Goal: Task Accomplishment & Management: Manage account settings

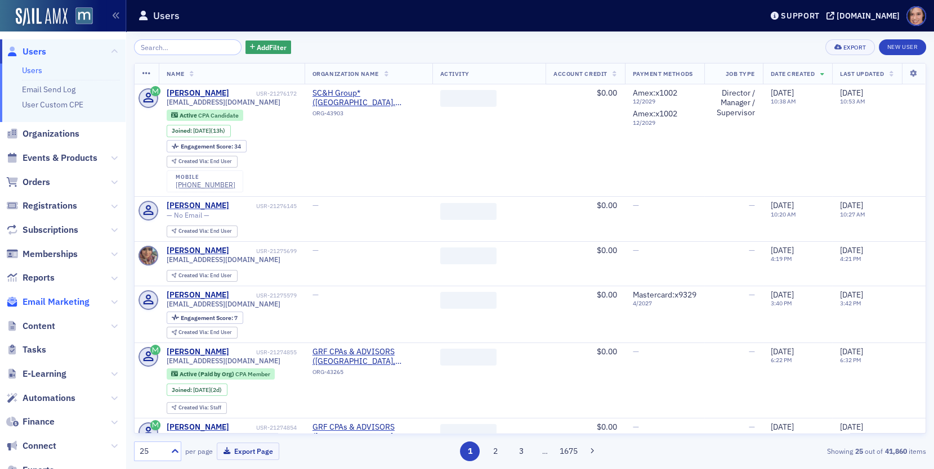
click at [65, 303] on span "Email Marketing" at bounding box center [56, 302] width 67 height 12
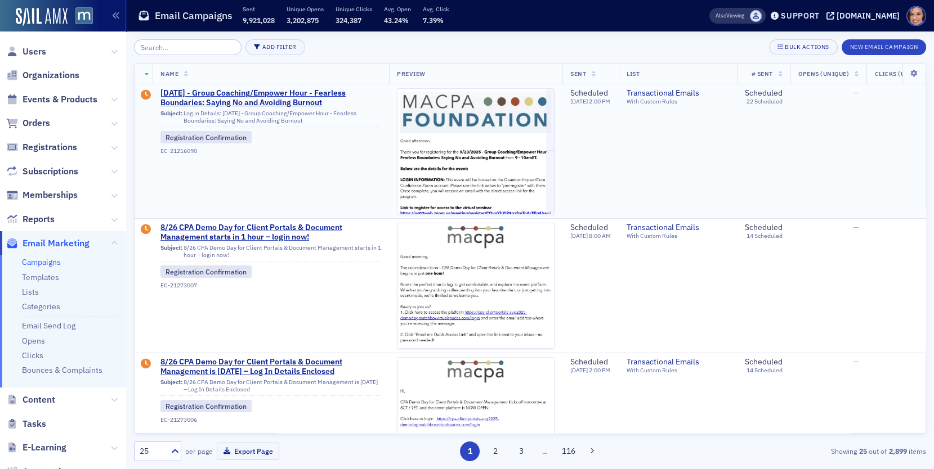
type input "e"
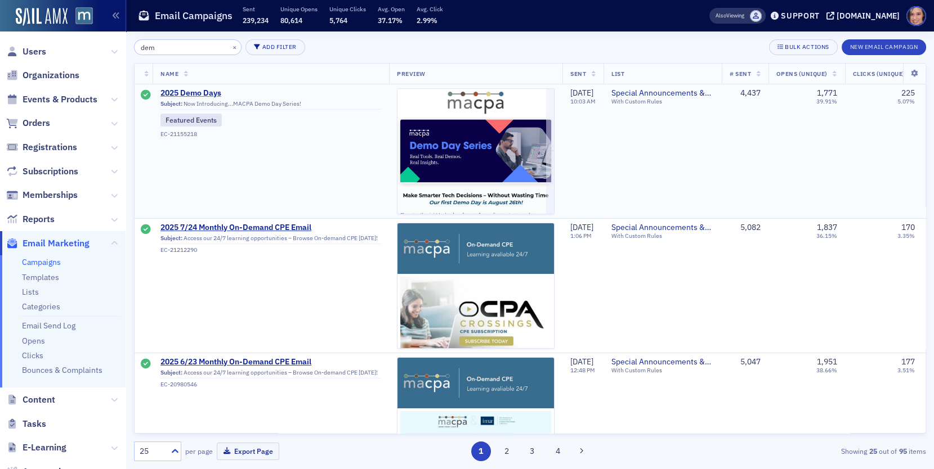
type input "dem"
click at [193, 92] on span "2025 Demo Days" at bounding box center [270, 93] width 221 height 10
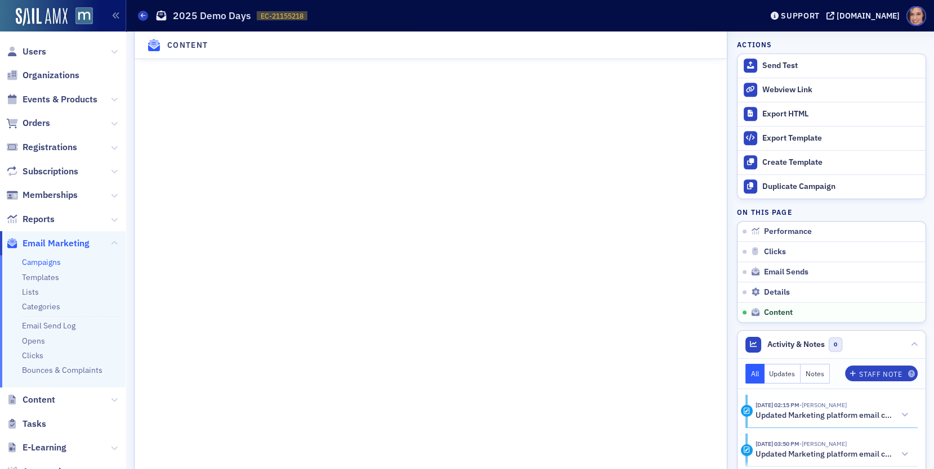
scroll to position [1525, 0]
click at [797, 178] on button "Duplicate Campaign" at bounding box center [831, 186] width 188 height 24
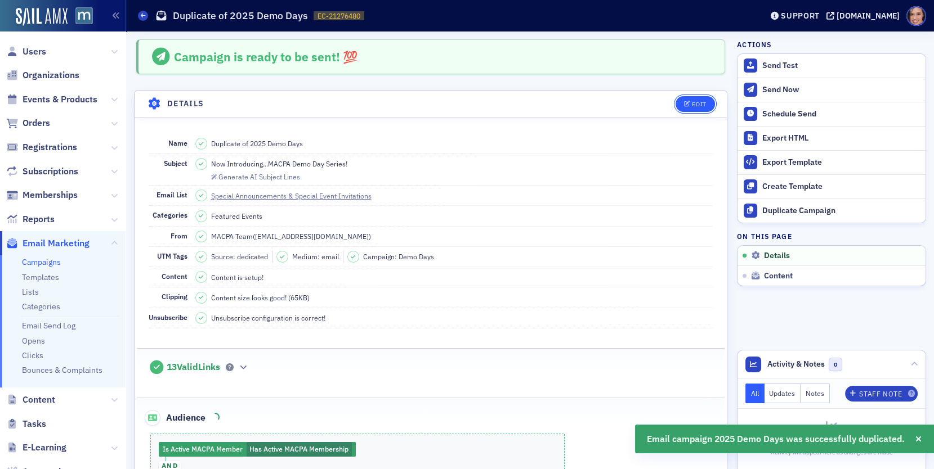
click at [689, 97] on button "Edit" at bounding box center [694, 104] width 39 height 16
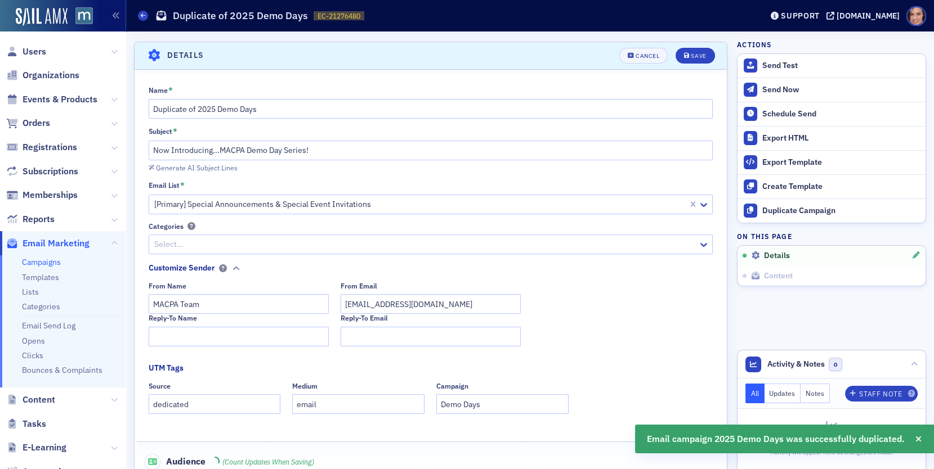
scroll to position [52, 0]
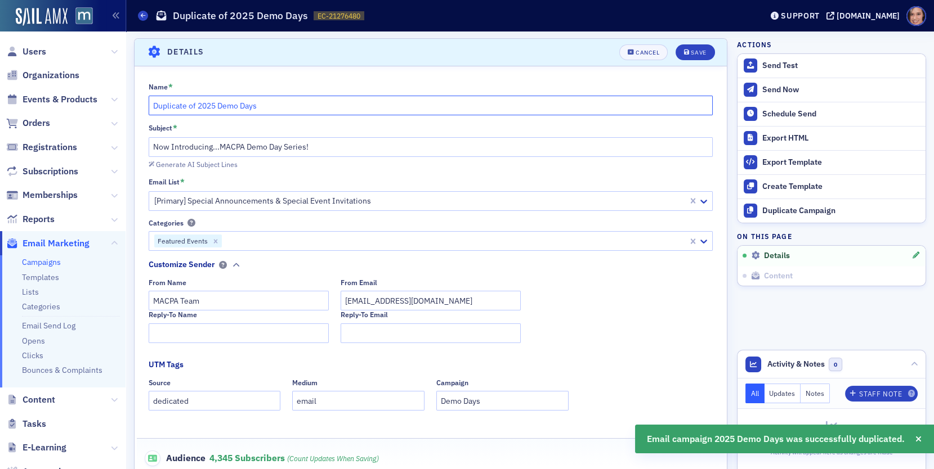
drag, startPoint x: 198, startPoint y: 105, endPoint x: 141, endPoint y: 104, distance: 56.8
click at [141, 104] on div "Name * Duplicate of 2025 Demo Days Subject * Now Introducing...MACPA Demo Day S…" at bounding box center [430, 378] width 592 height 592
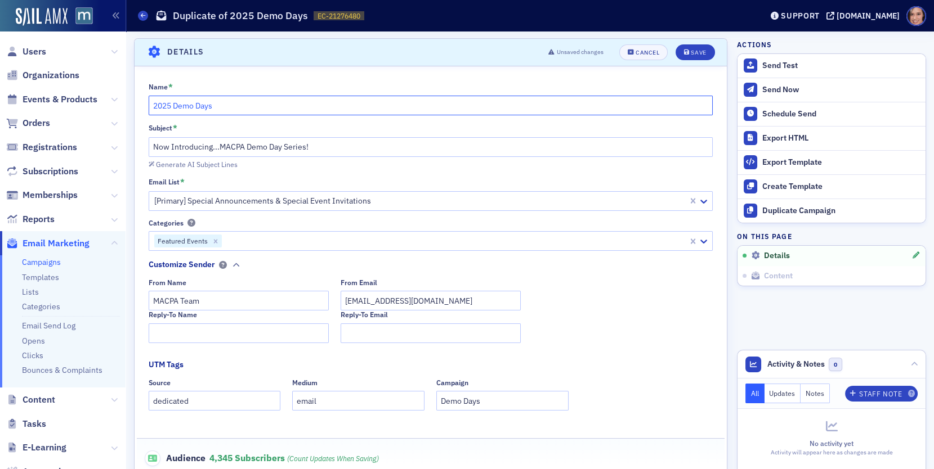
type input "2025 Demo Days"
click at [219, 143] on input "Now Introducing...MACPA Demo Day Series!" at bounding box center [431, 147] width 564 height 20
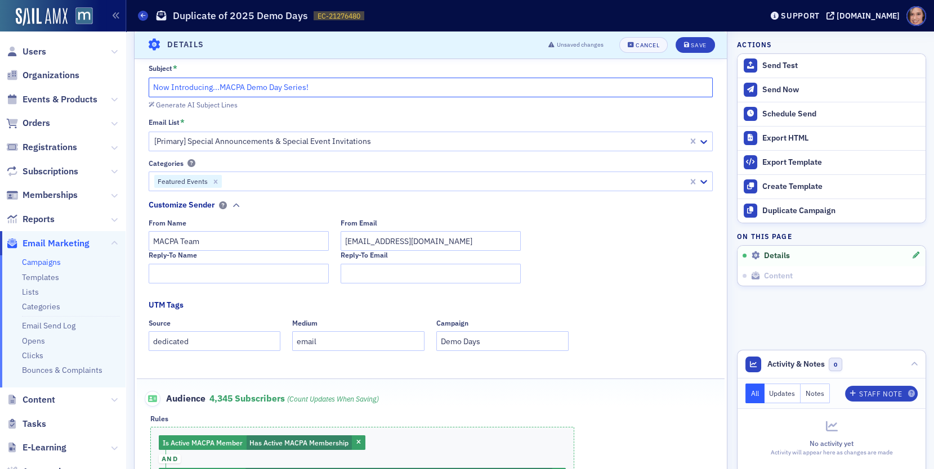
scroll to position [0, 0]
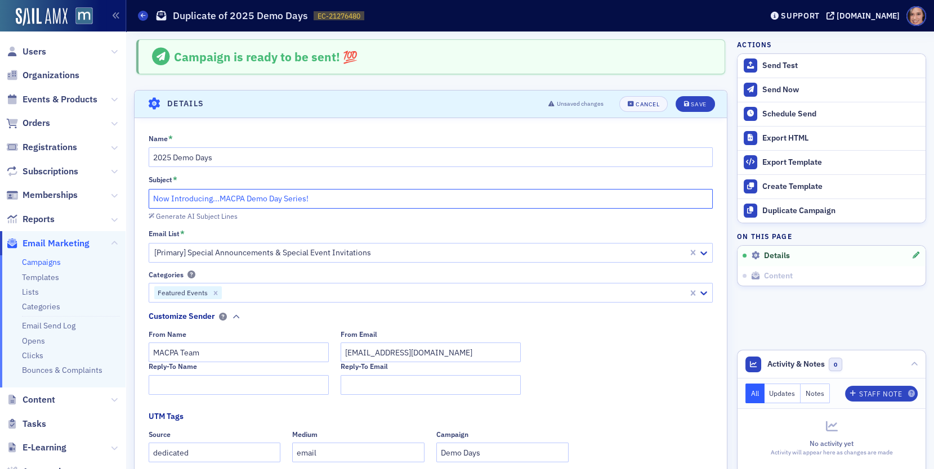
click at [318, 201] on input "Now Introducing...MACPA Demo Day Series!" at bounding box center [431, 199] width 564 height 20
paste input "Find the Right Portal or DMS for Your Firm – Aug 26 Tech Demo Day"
click at [306, 200] on input "Find the Right Portal or DMS for Your Firm – Aug 26 Tech Demo Day" at bounding box center [431, 199] width 564 height 20
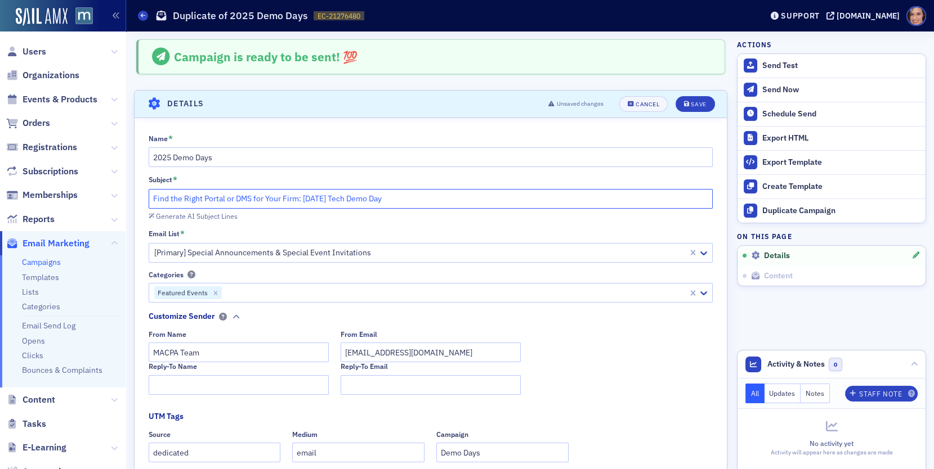
click at [334, 195] on input "Find the Right Portal or DMS for Your Firm: Aug 26 Tech Demo Day" at bounding box center [431, 199] width 564 height 20
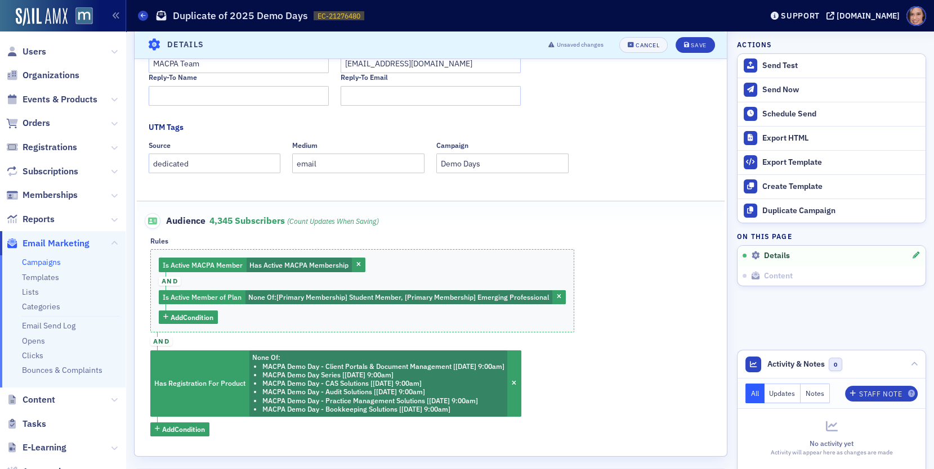
scroll to position [297, 0]
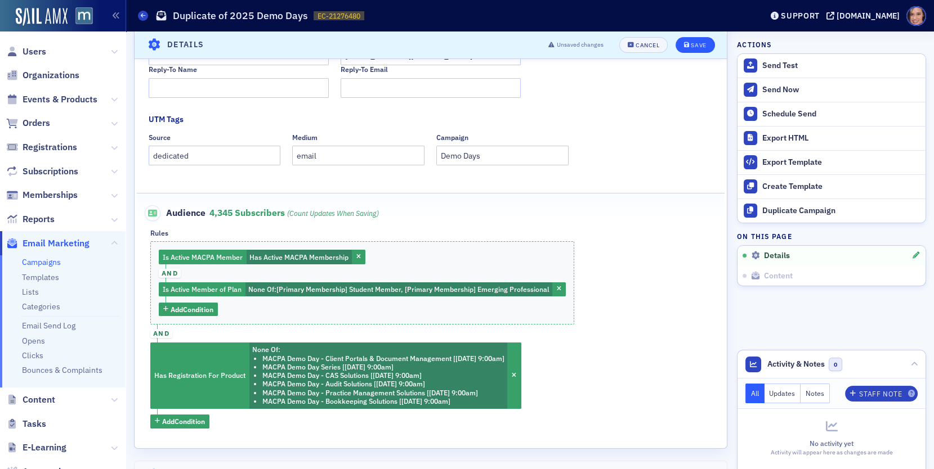
type input "Find the Right Portal or DMS for Your Firm: Aug 26 Demo Day"
click at [687, 51] on button "Save" at bounding box center [694, 45] width 39 height 16
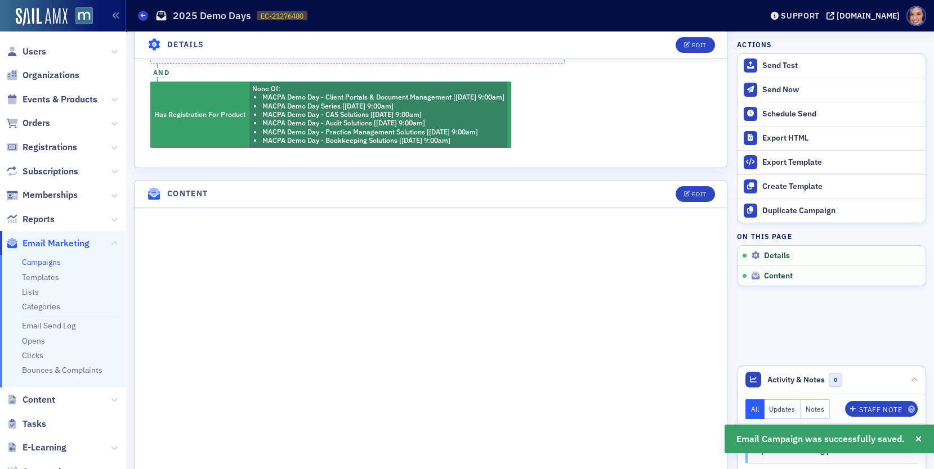
scroll to position [493, 0]
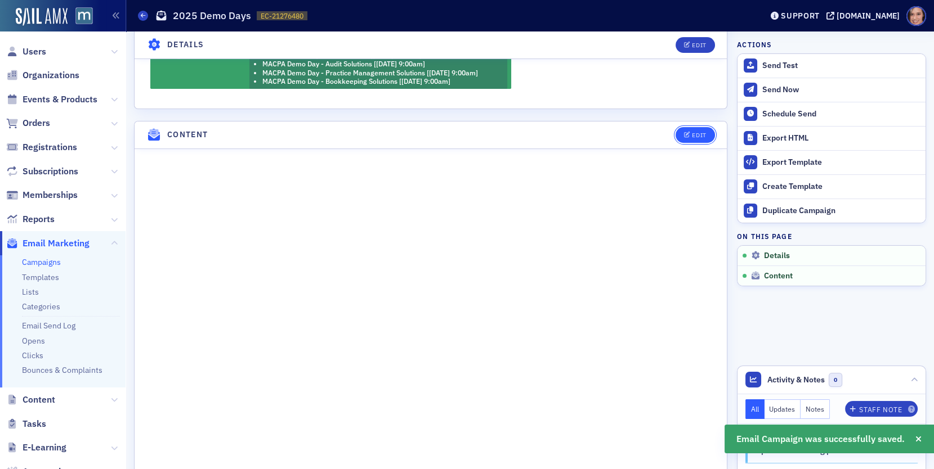
click at [705, 132] on div "Edit" at bounding box center [699, 135] width 14 height 6
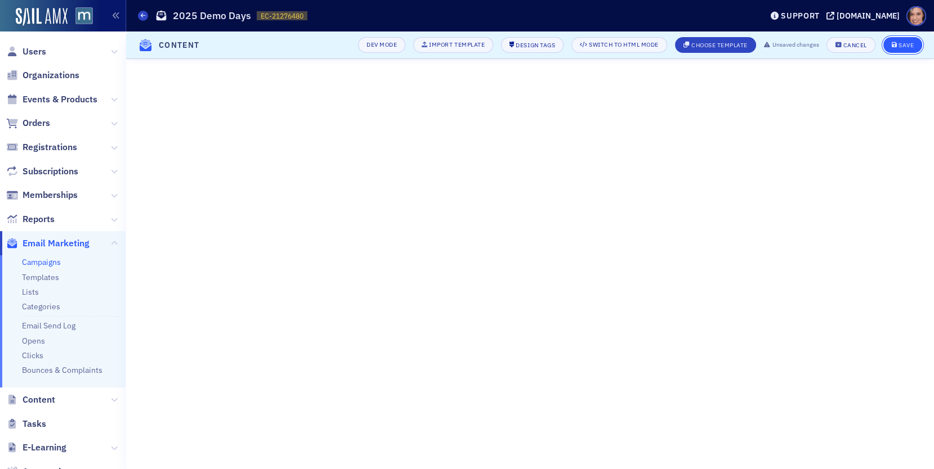
click at [903, 44] on div "Save" at bounding box center [905, 45] width 15 height 6
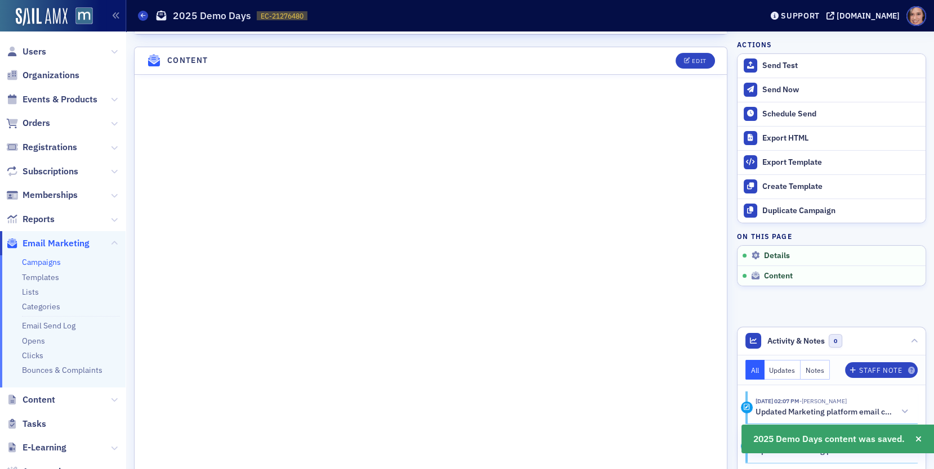
scroll to position [571, 0]
click at [691, 55] on span "Edit" at bounding box center [695, 58] width 22 height 6
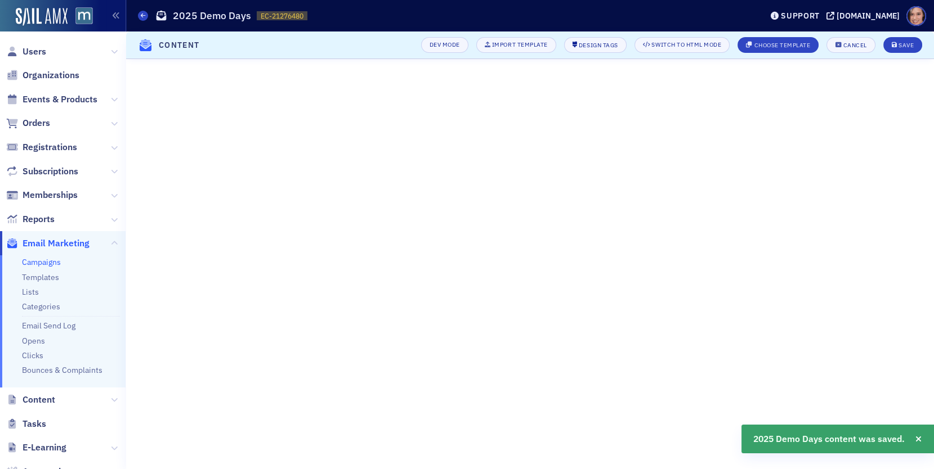
scroll to position [146, 0]
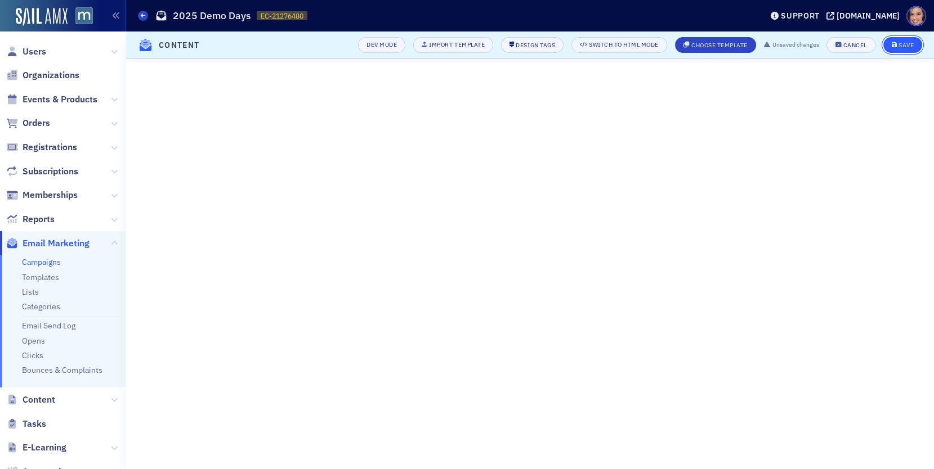
click at [908, 43] on div "Save" at bounding box center [905, 45] width 15 height 6
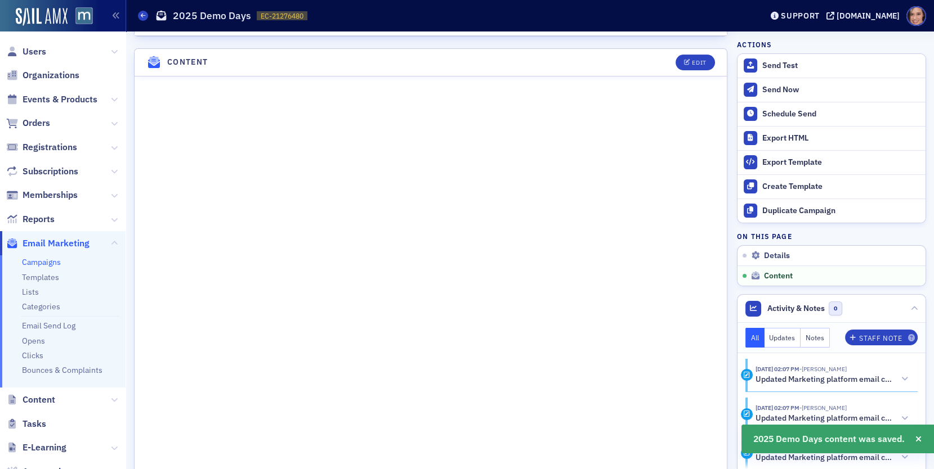
scroll to position [571, 0]
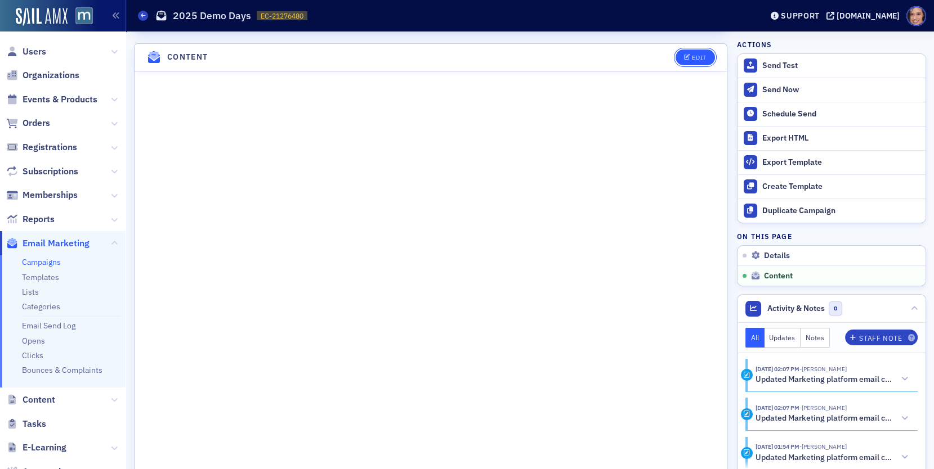
click at [697, 55] on div "Edit" at bounding box center [699, 58] width 14 height 6
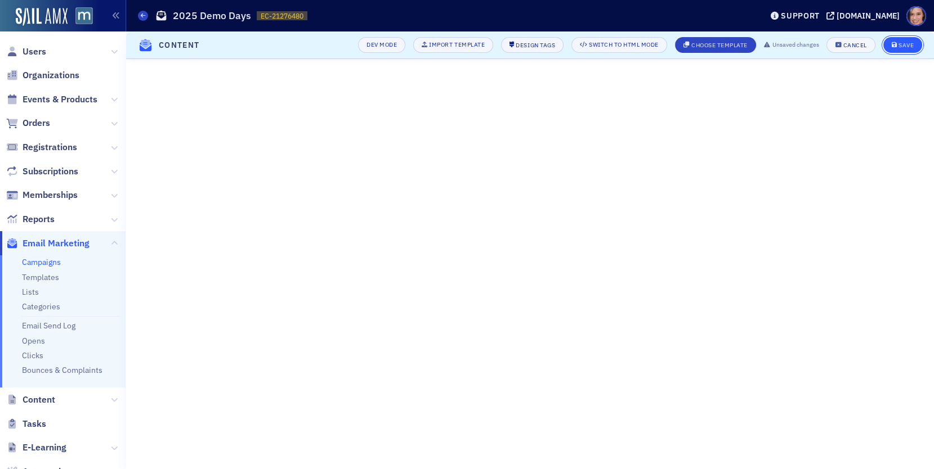
click at [912, 46] on div "Save" at bounding box center [905, 45] width 15 height 6
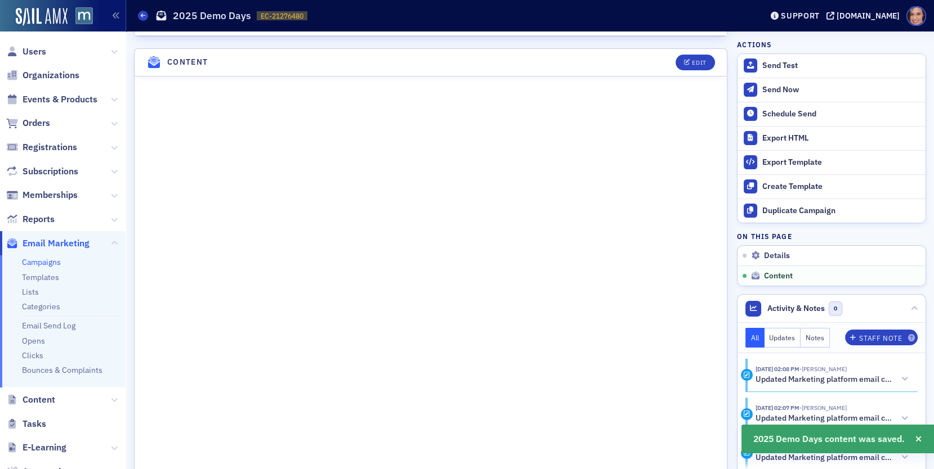
scroll to position [571, 0]
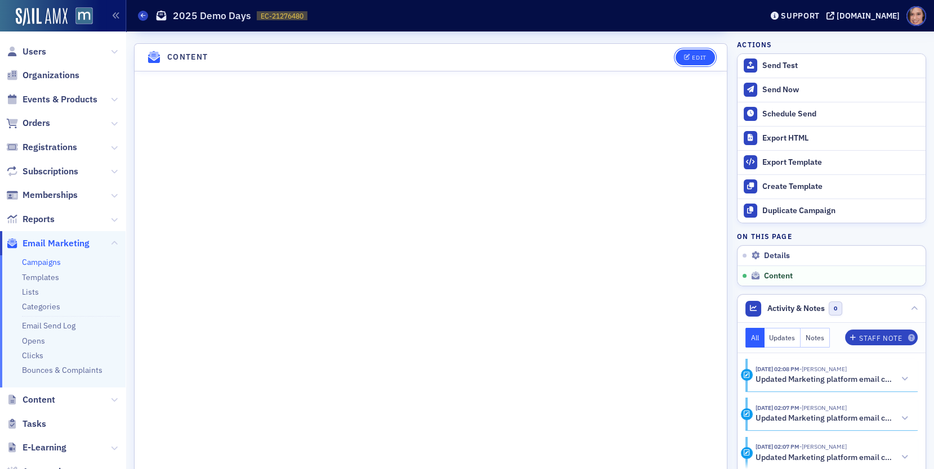
click at [697, 55] on div "Edit" at bounding box center [699, 58] width 14 height 6
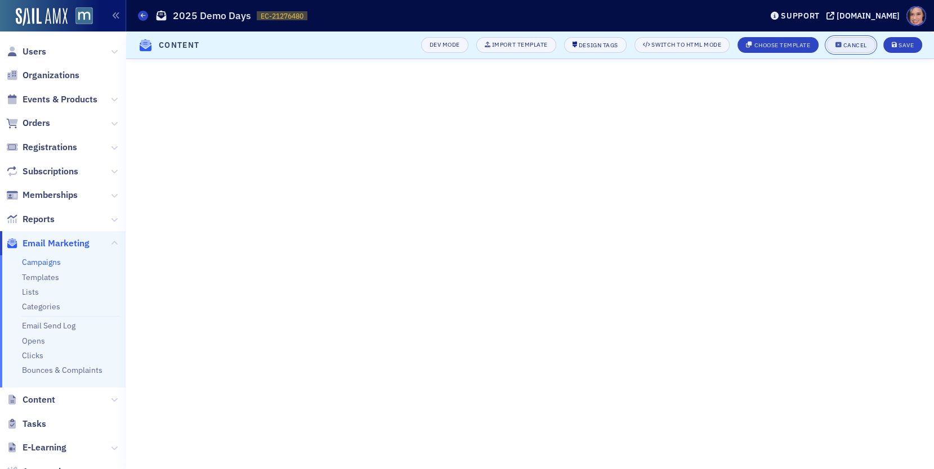
click at [861, 42] on div "Cancel" at bounding box center [855, 45] width 24 height 6
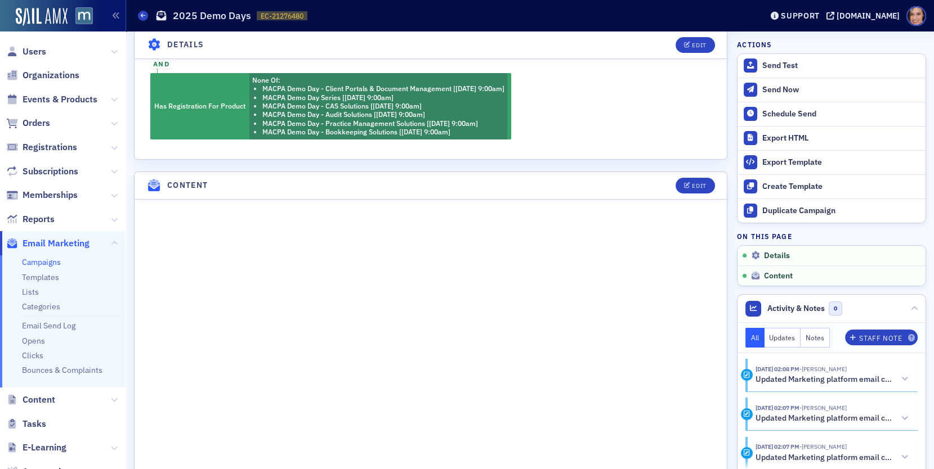
scroll to position [441, 0]
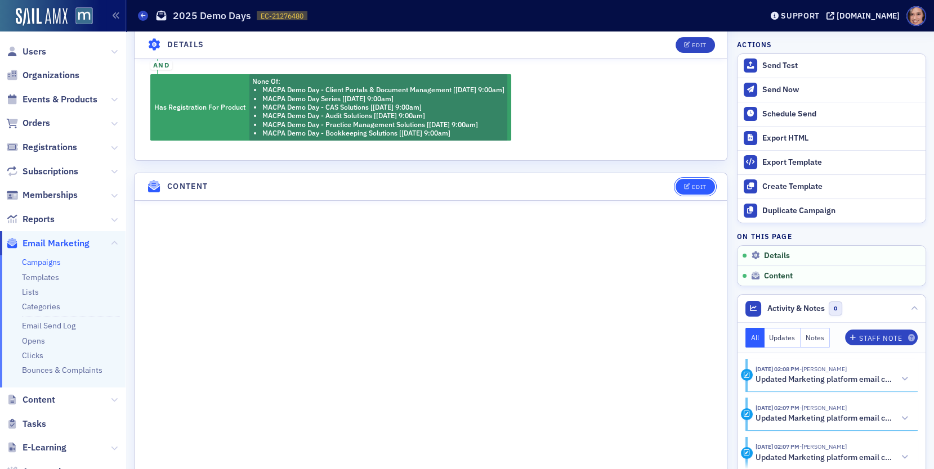
click at [692, 184] on span "Edit" at bounding box center [695, 187] width 22 height 6
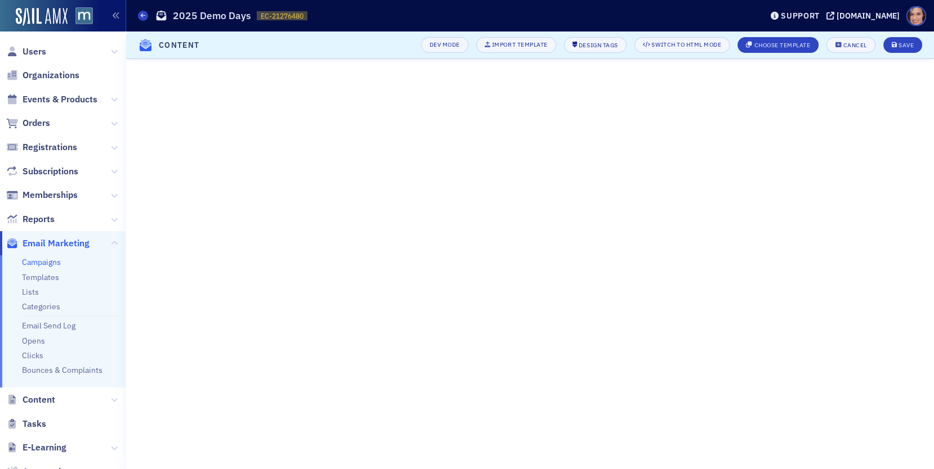
scroll to position [146, 0]
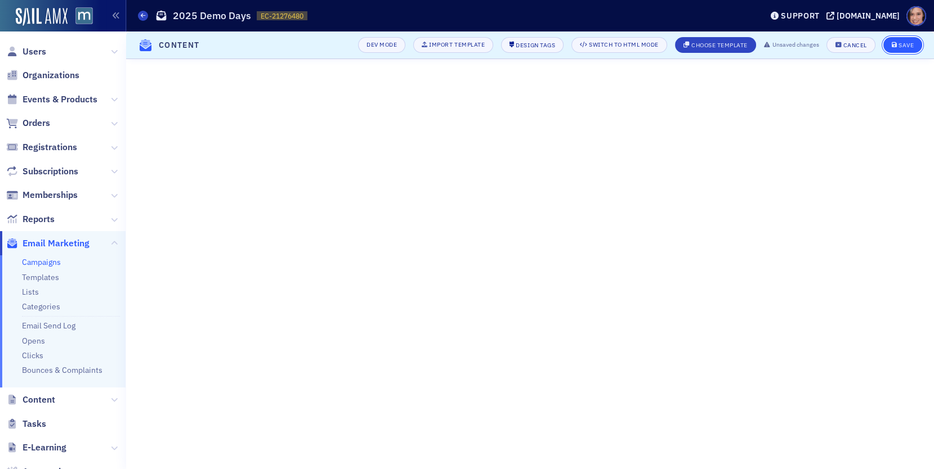
click at [905, 44] on div "Save" at bounding box center [905, 45] width 15 height 6
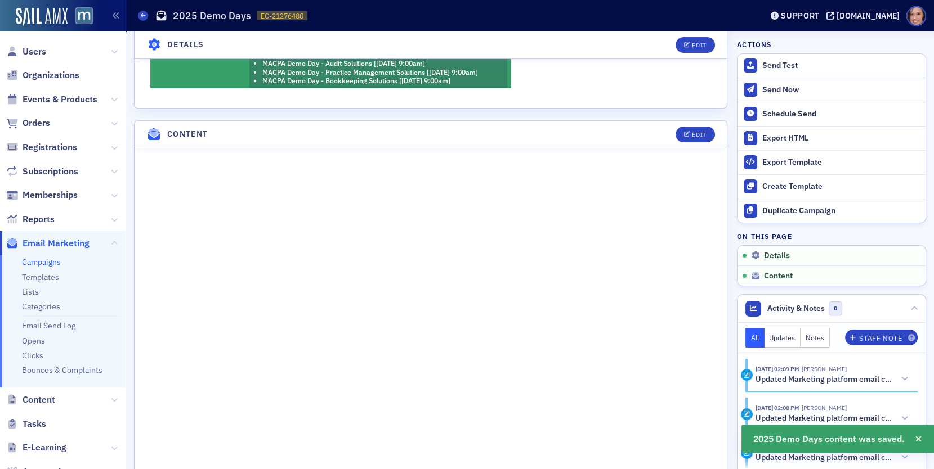
scroll to position [482, 0]
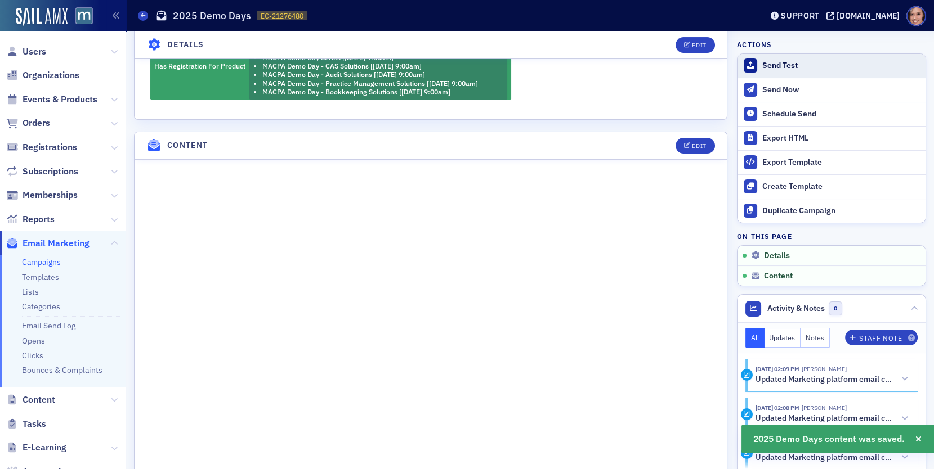
click at [778, 65] on div "Send Test" at bounding box center [841, 66] width 158 height 10
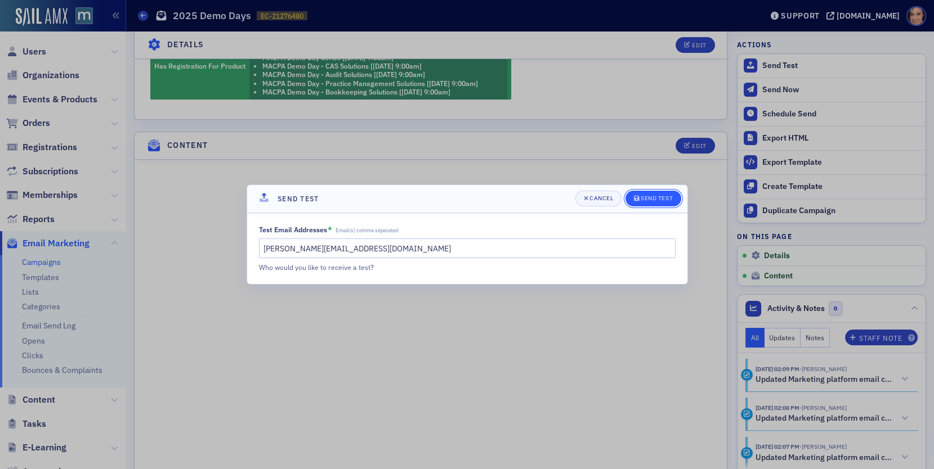
click at [648, 195] on div "Send Test" at bounding box center [656, 198] width 32 height 6
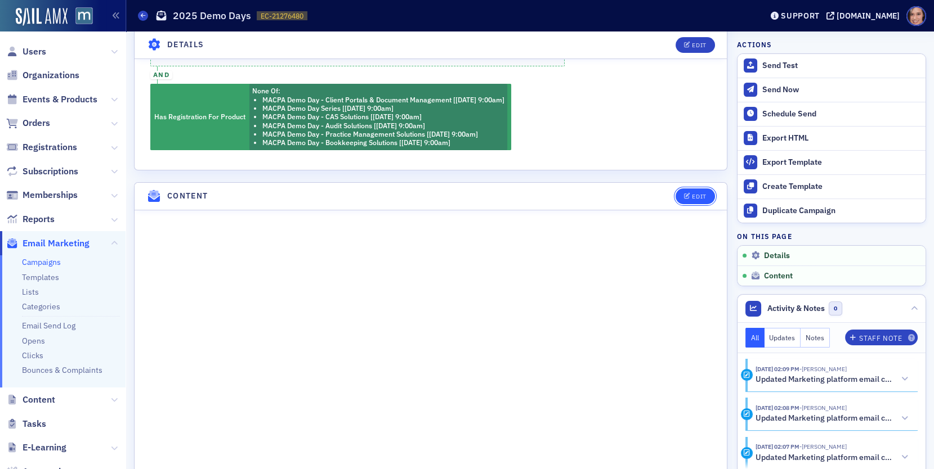
click at [681, 193] on button "Edit" at bounding box center [694, 197] width 39 height 16
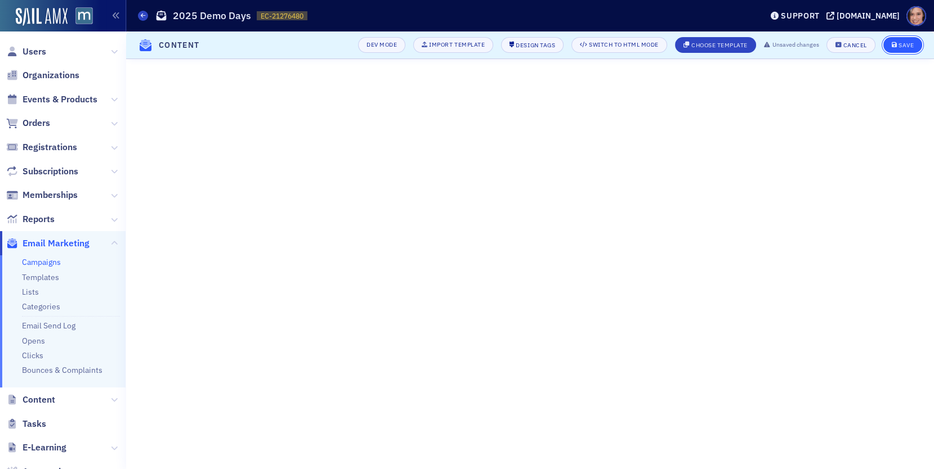
click at [895, 48] on icon "submit" at bounding box center [894, 45] width 6 height 6
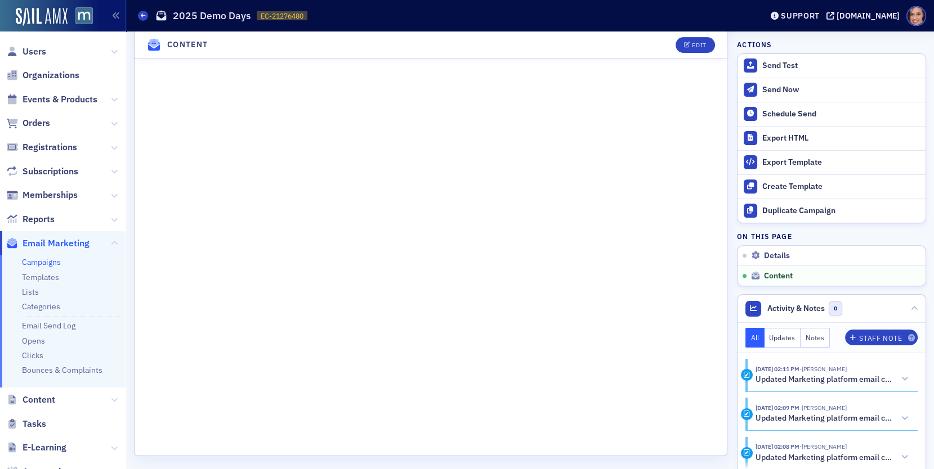
scroll to position [783, 0]
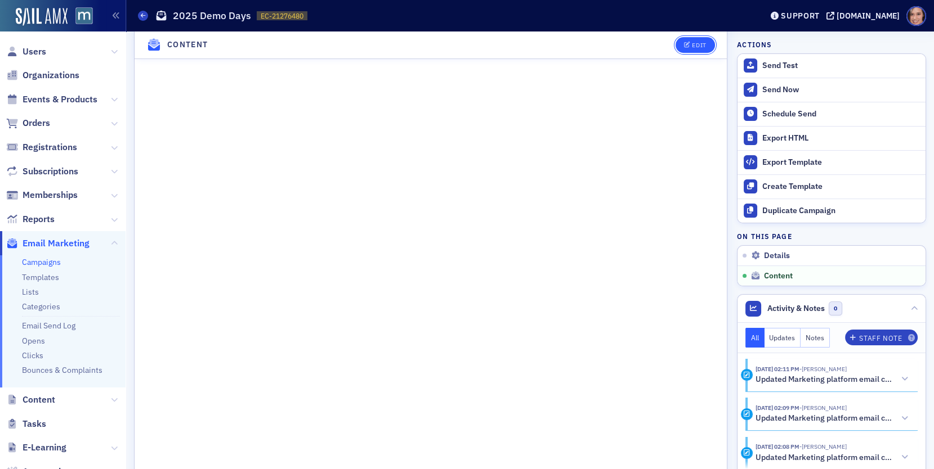
click at [690, 43] on icon "button" at bounding box center [687, 45] width 7 height 6
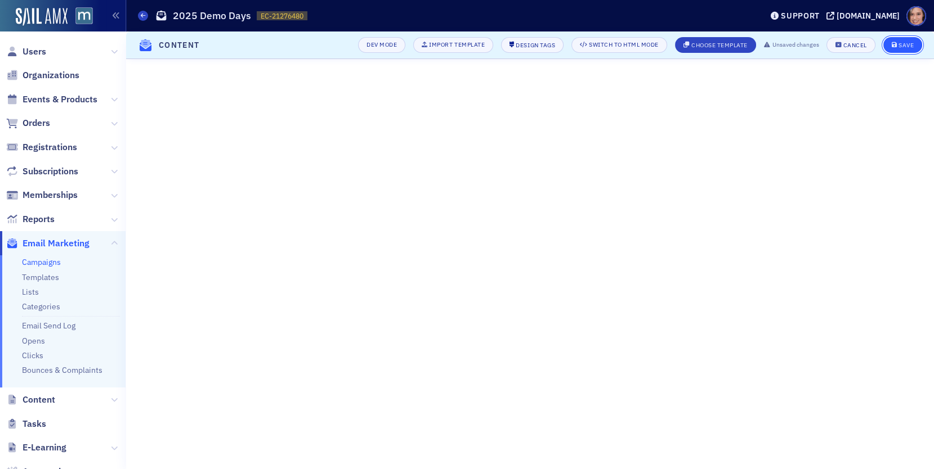
click at [901, 47] on div "Save" at bounding box center [905, 45] width 15 height 6
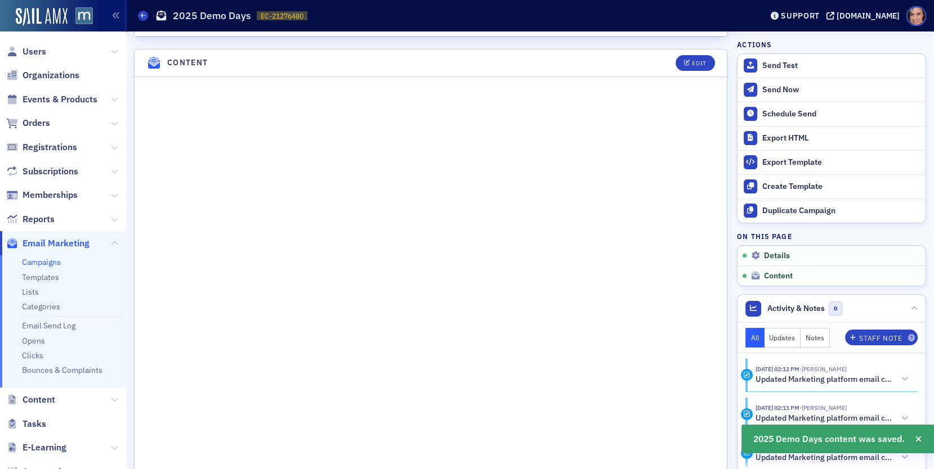
scroll to position [621, 0]
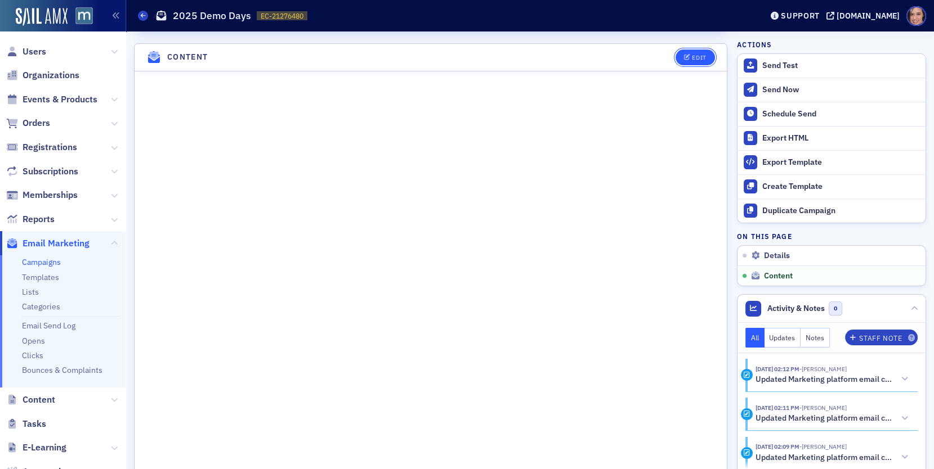
click at [689, 50] on button "Edit" at bounding box center [694, 58] width 39 height 16
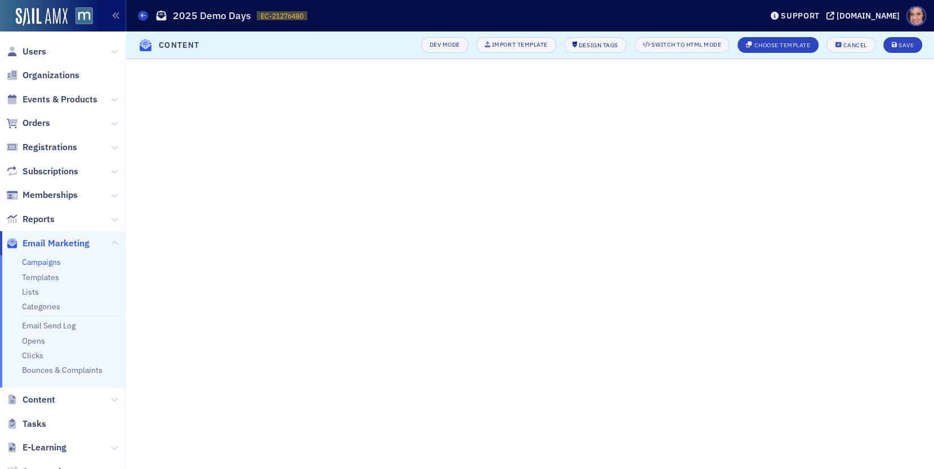
scroll to position [197, 0]
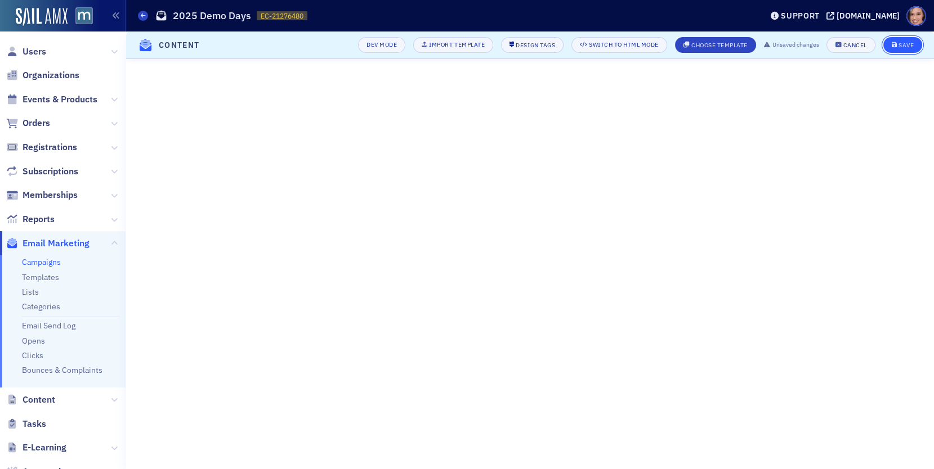
click at [889, 43] on button "Save" at bounding box center [902, 45] width 39 height 16
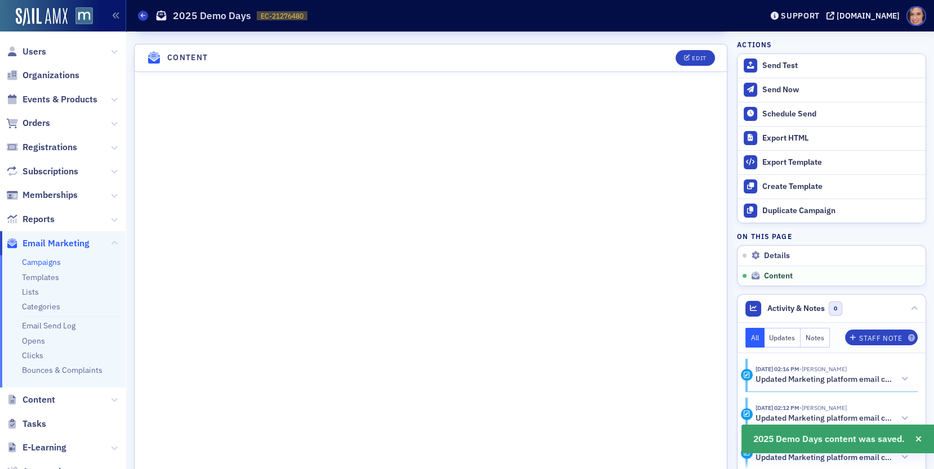
scroll to position [621, 0]
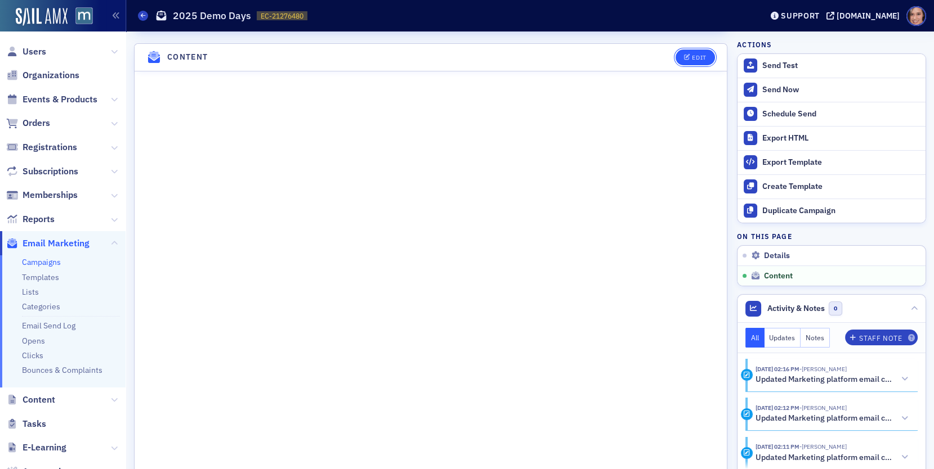
click at [683, 52] on button "Edit" at bounding box center [694, 58] width 39 height 16
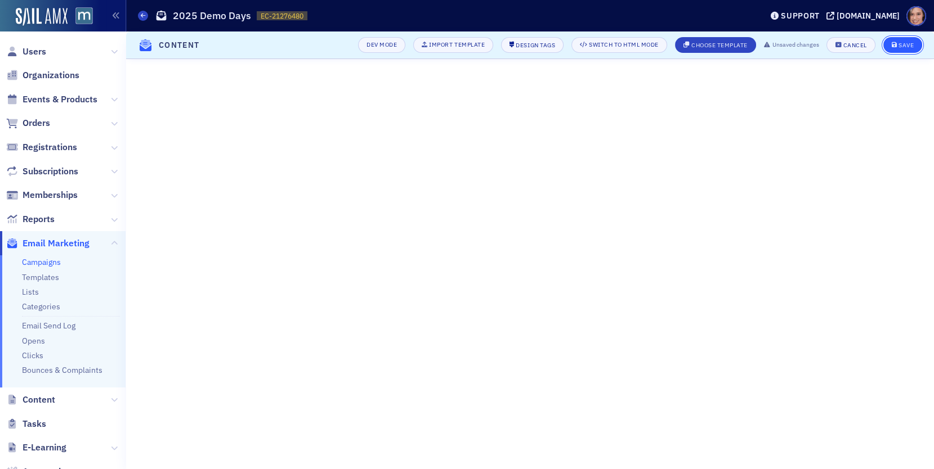
click at [897, 42] on span "Save" at bounding box center [902, 45] width 22 height 6
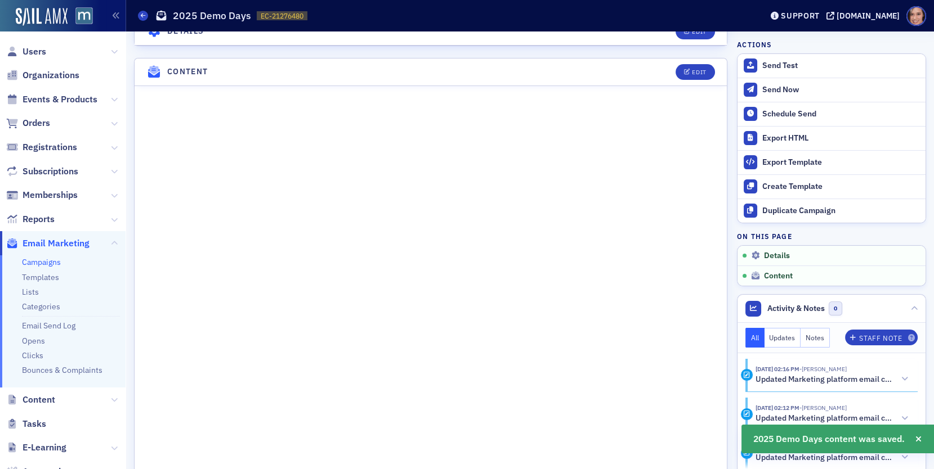
scroll to position [621, 0]
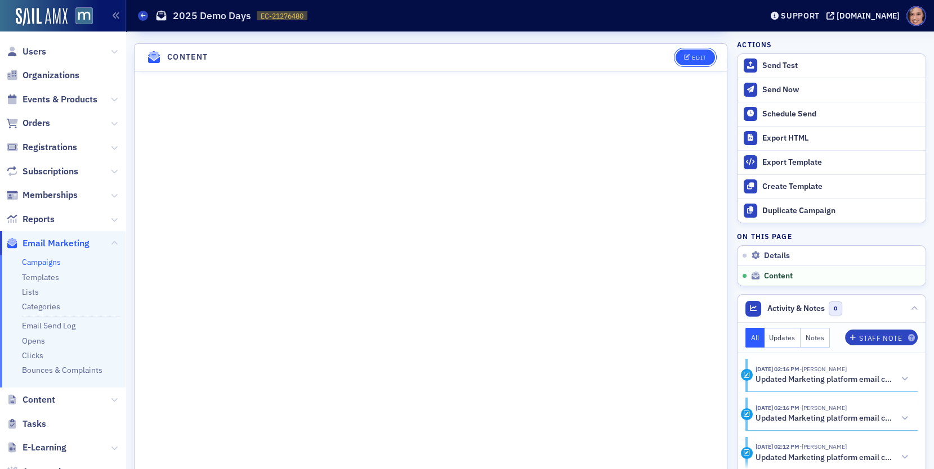
click at [692, 55] on span "Edit" at bounding box center [695, 58] width 22 height 6
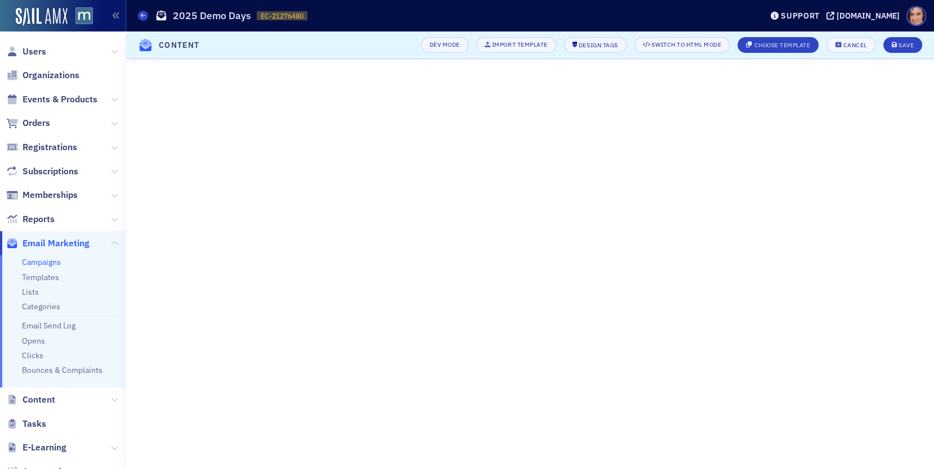
scroll to position [197, 0]
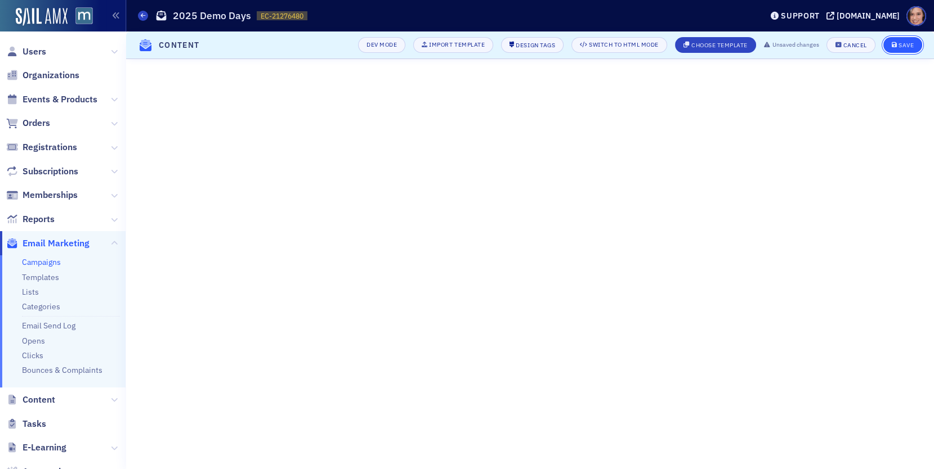
click at [901, 50] on button "Save" at bounding box center [902, 45] width 39 height 16
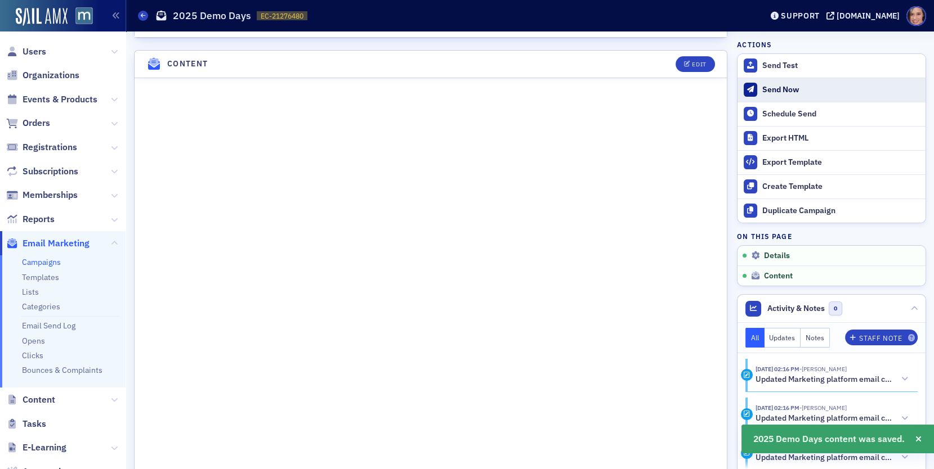
scroll to position [621, 0]
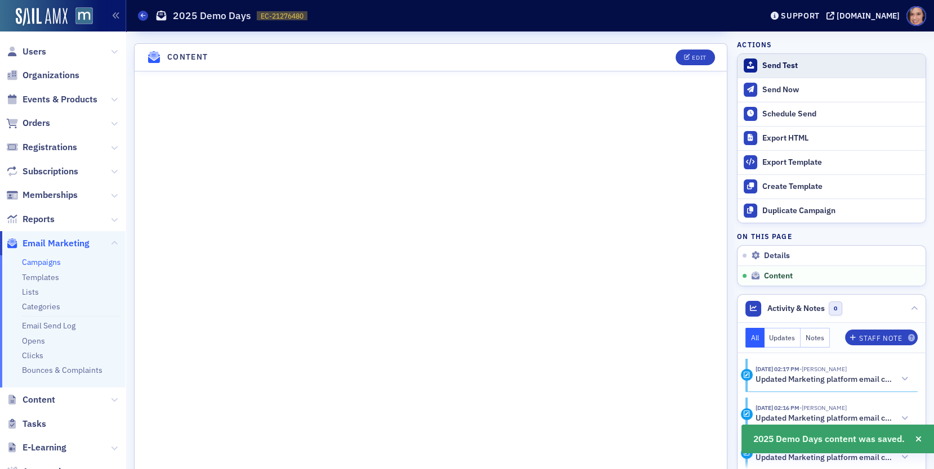
click at [767, 65] on div "Send Test" at bounding box center [841, 66] width 158 height 10
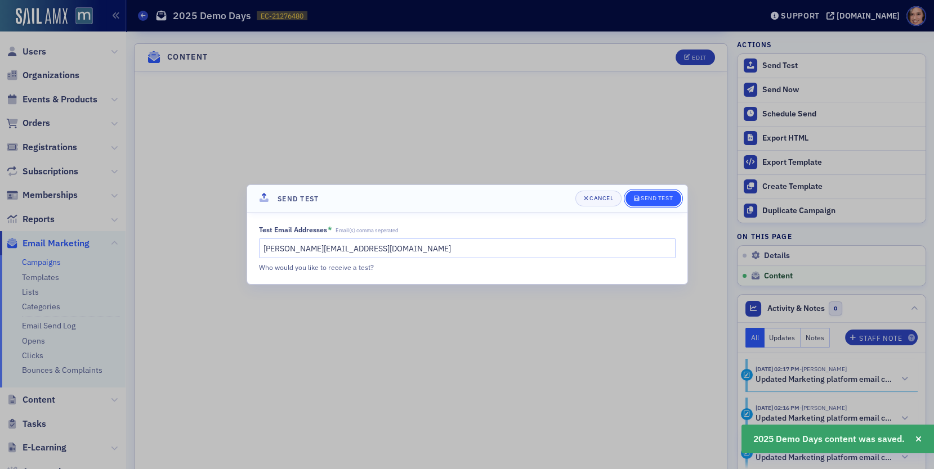
click at [659, 199] on div "Send Test" at bounding box center [656, 198] width 32 height 6
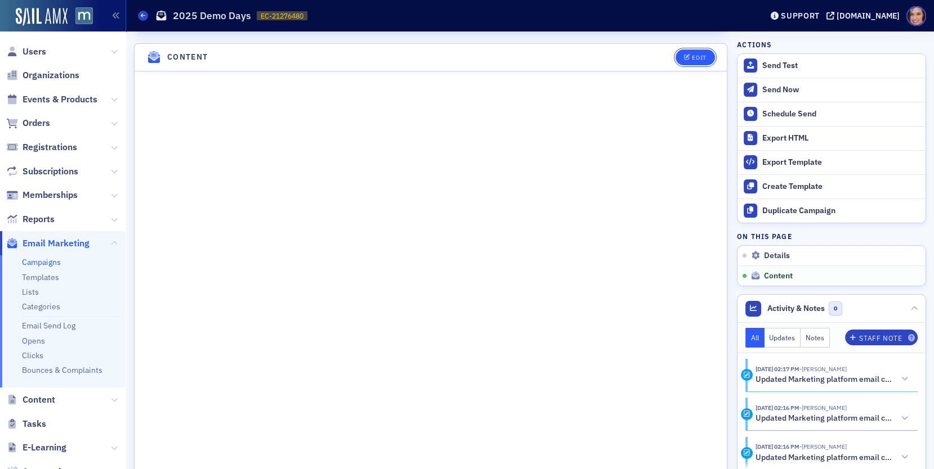
click at [702, 55] on div "Edit" at bounding box center [699, 58] width 14 height 6
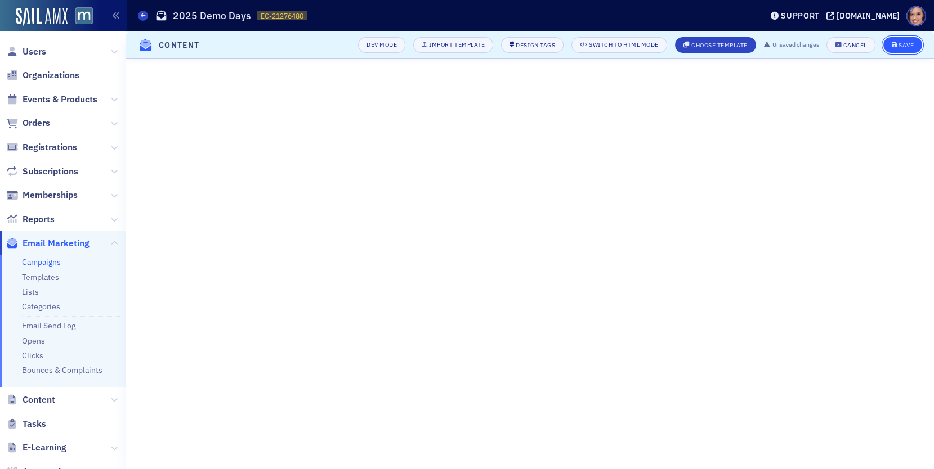
click at [908, 45] on div "Save" at bounding box center [905, 45] width 15 height 6
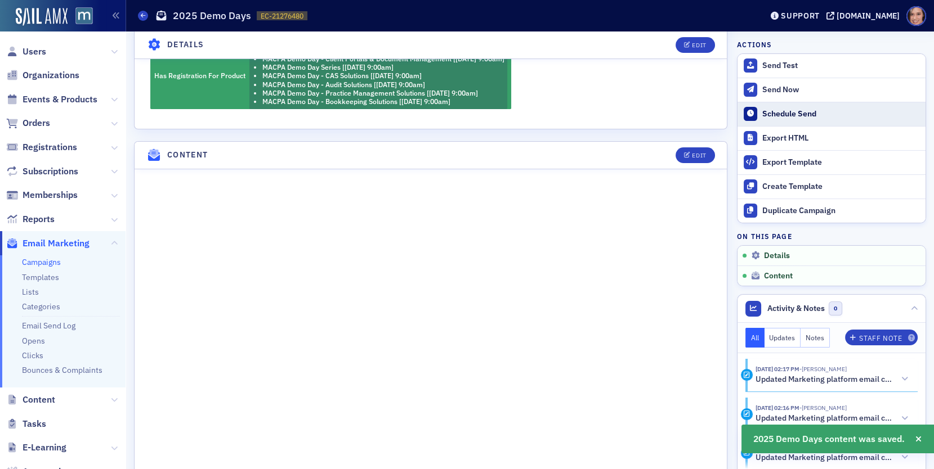
scroll to position [621, 0]
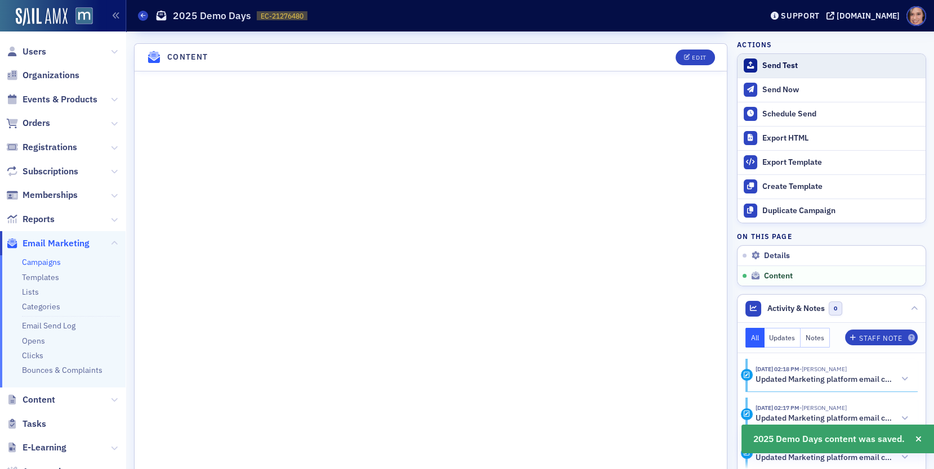
click at [775, 59] on button "Send Test" at bounding box center [831, 66] width 188 height 24
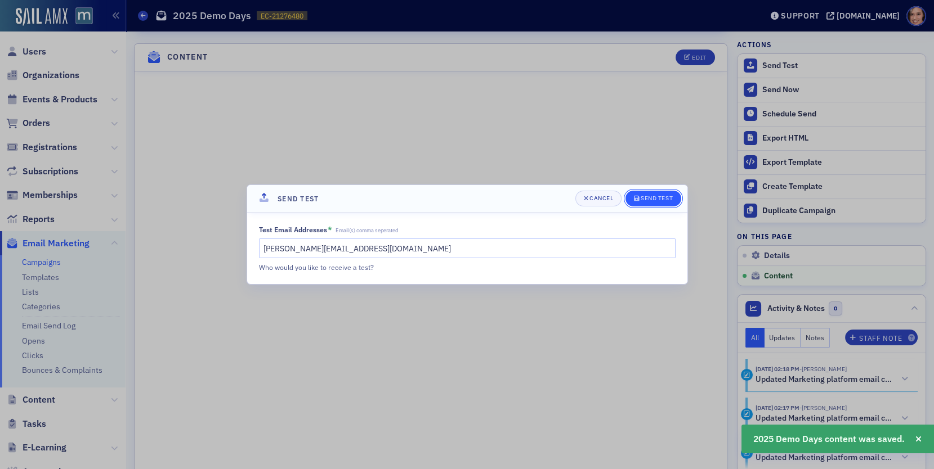
click at [646, 197] on div "Send Test" at bounding box center [656, 198] width 32 height 6
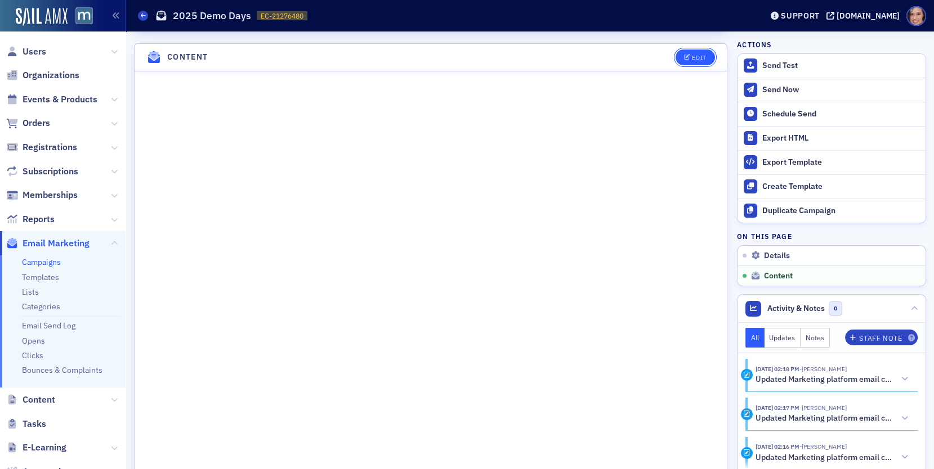
click at [685, 55] on icon "button" at bounding box center [687, 58] width 7 height 6
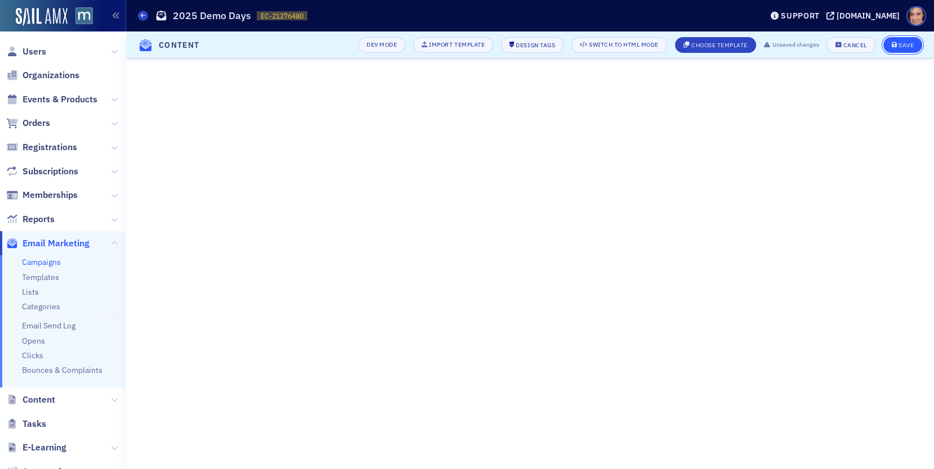
click at [907, 44] on div "Save" at bounding box center [905, 45] width 15 height 6
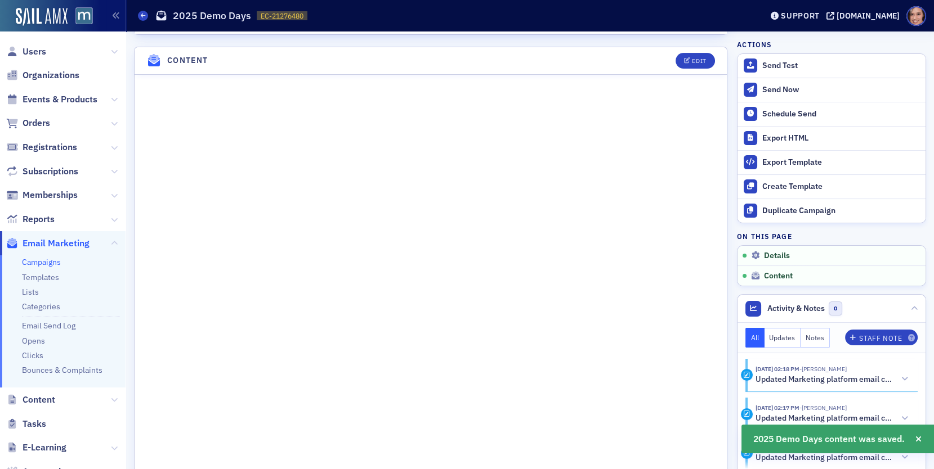
scroll to position [621, 0]
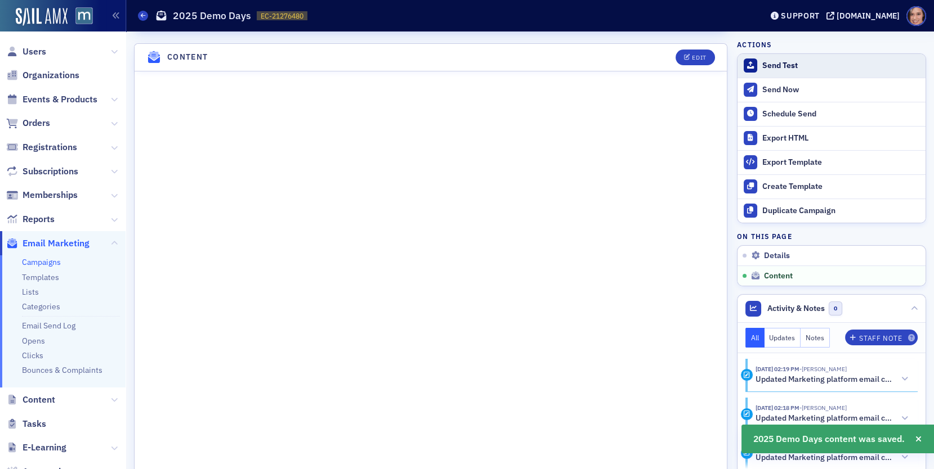
click at [786, 66] on div "Send Test" at bounding box center [841, 66] width 158 height 10
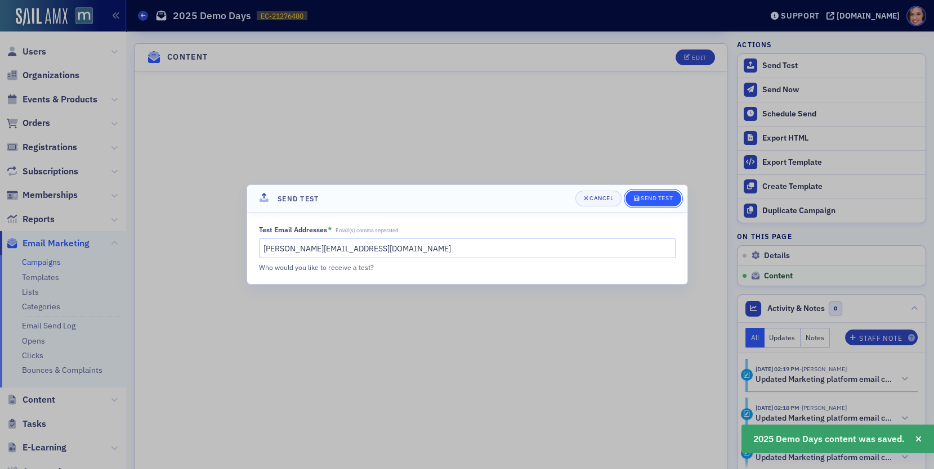
click at [661, 203] on span "Send Test" at bounding box center [653, 198] width 39 height 9
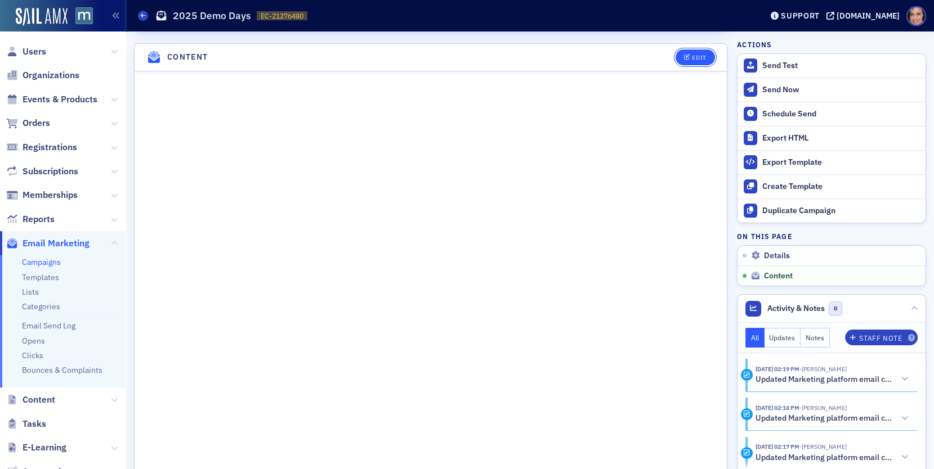
click at [707, 50] on button "Edit" at bounding box center [694, 58] width 39 height 16
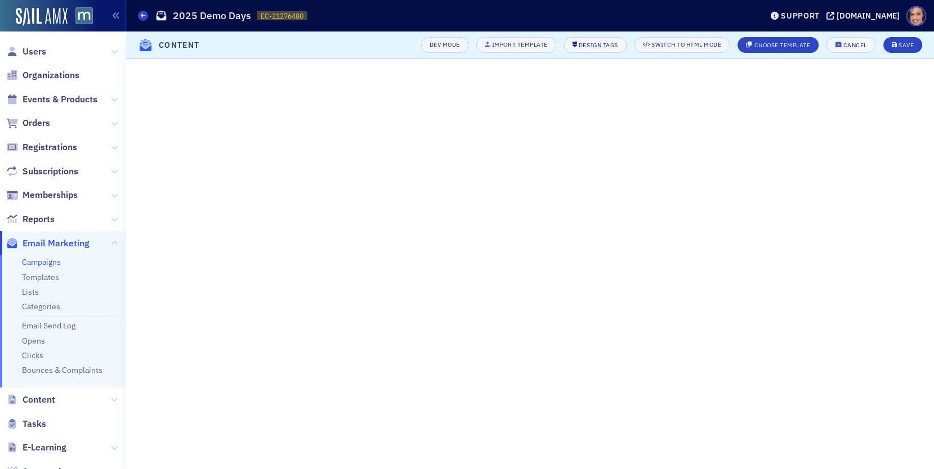
scroll to position [197, 0]
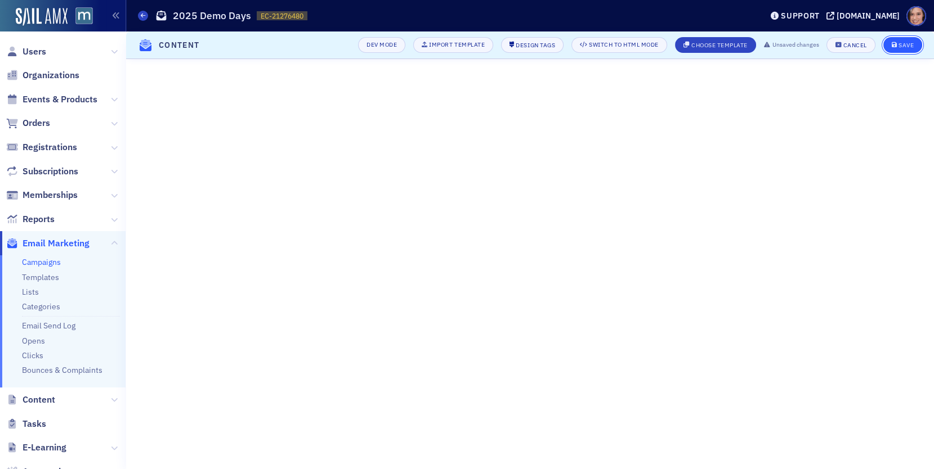
click at [894, 39] on button "Save" at bounding box center [902, 45] width 39 height 16
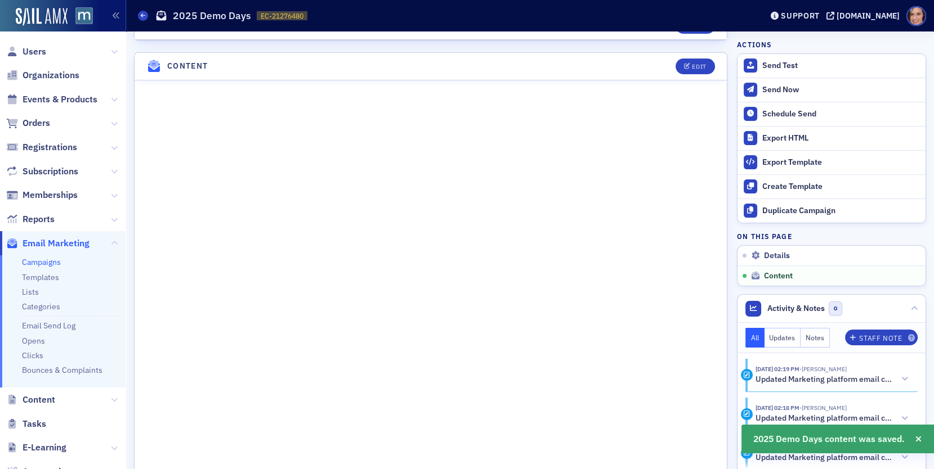
scroll to position [621, 0]
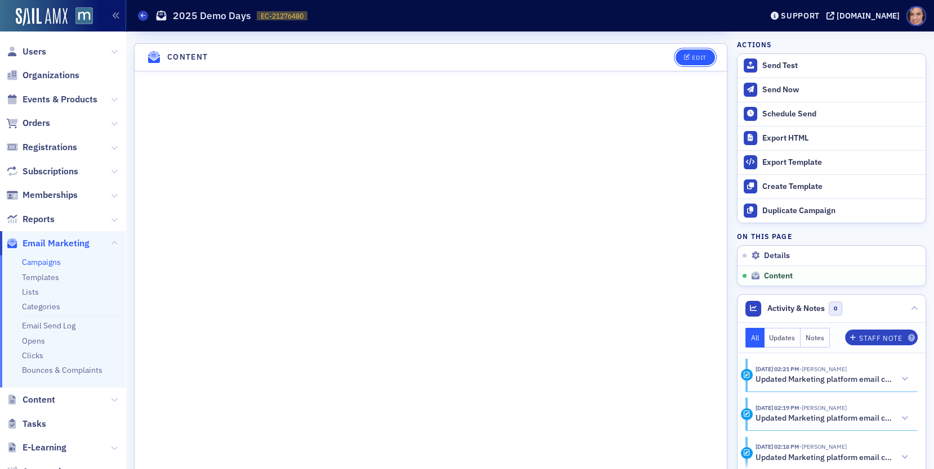
click at [693, 55] on div "Edit" at bounding box center [699, 58] width 14 height 6
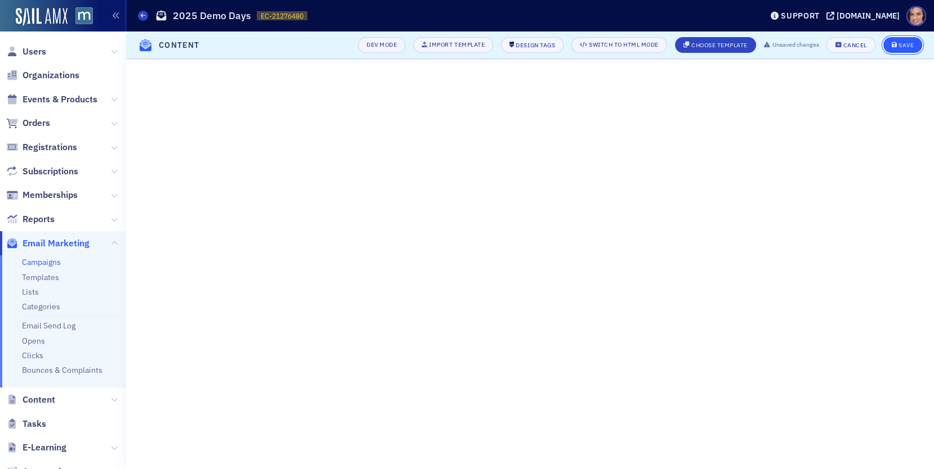
click at [900, 43] on div "Save" at bounding box center [905, 45] width 15 height 6
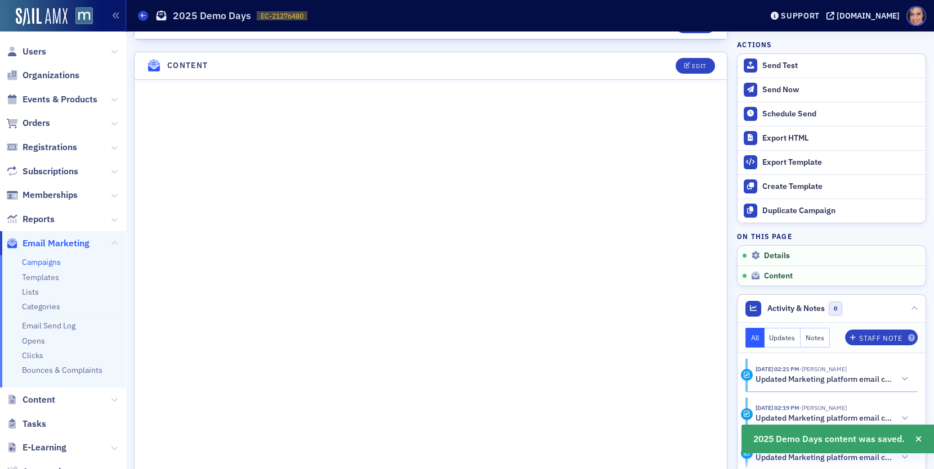
scroll to position [621, 0]
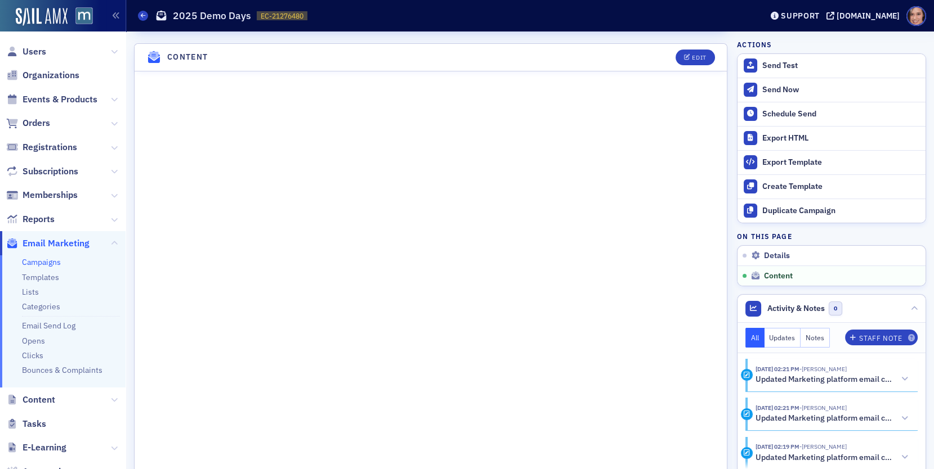
click at [698, 44] on header "Content Edit" at bounding box center [430, 58] width 592 height 28
click at [694, 55] on div "Edit" at bounding box center [699, 58] width 14 height 6
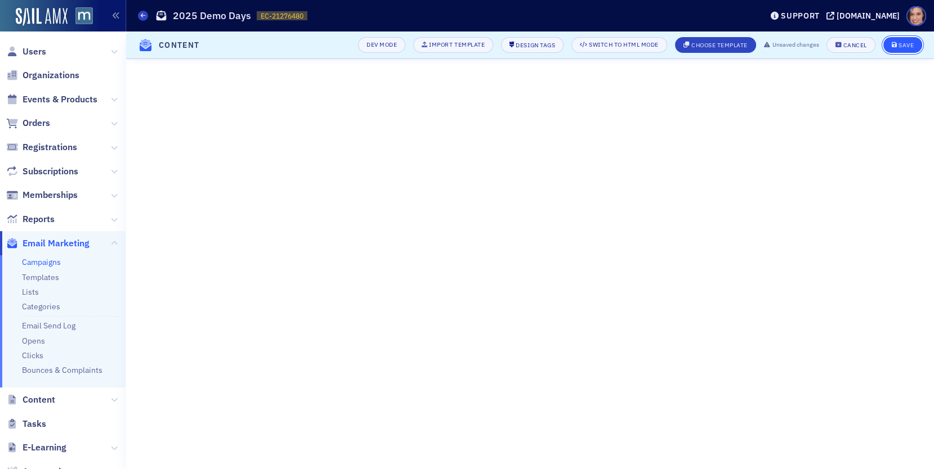
click at [898, 44] on span "Save" at bounding box center [902, 45] width 22 height 6
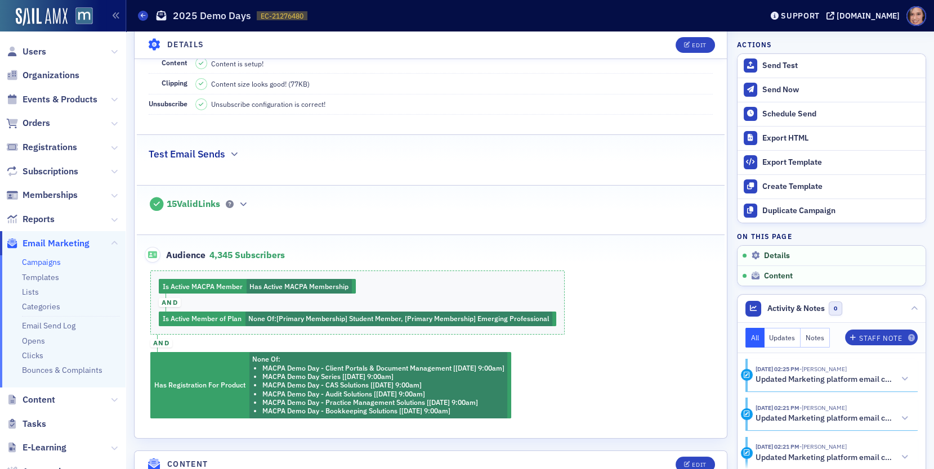
scroll to position [291, 0]
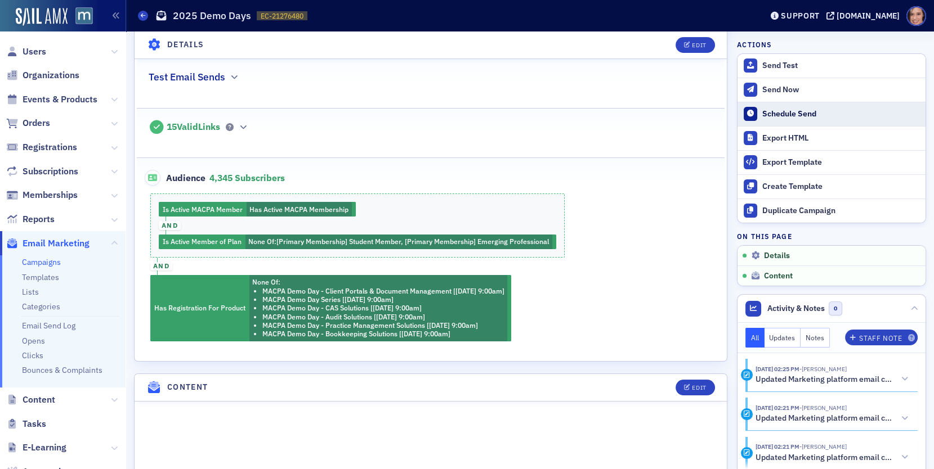
click at [816, 105] on button "Schedule Send" at bounding box center [831, 114] width 188 height 24
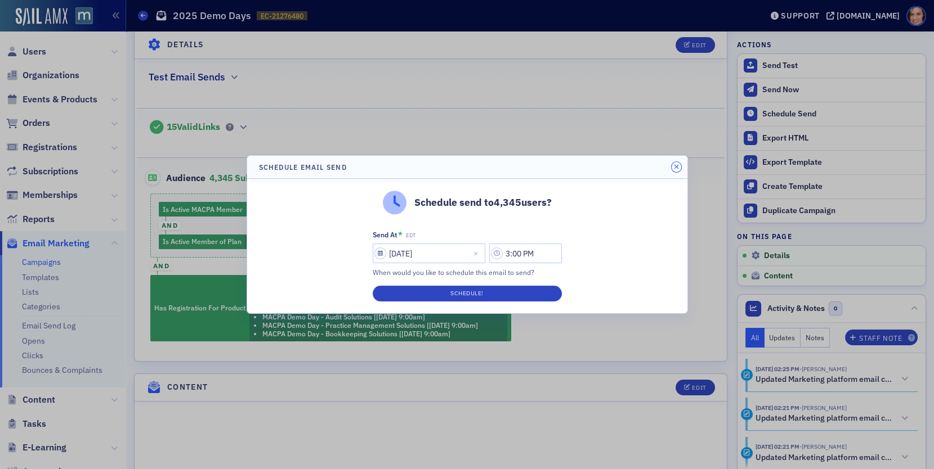
click at [675, 168] on icon "button" at bounding box center [676, 167] width 5 height 7
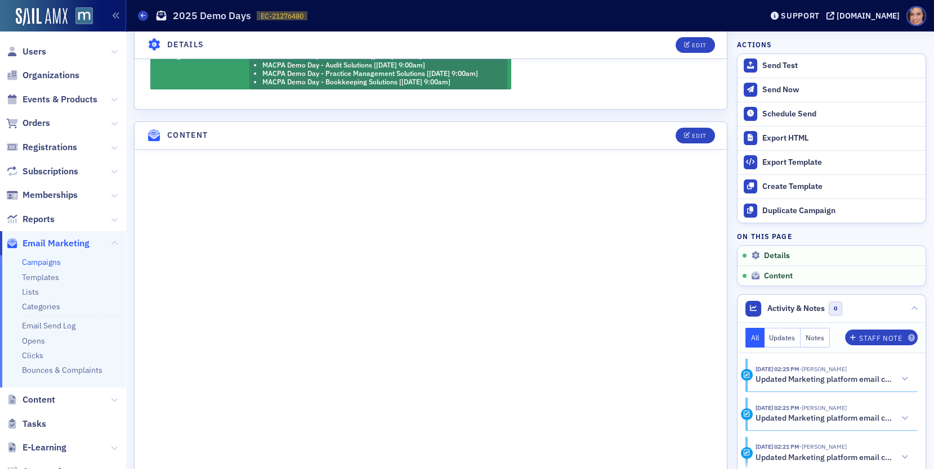
scroll to position [627, 0]
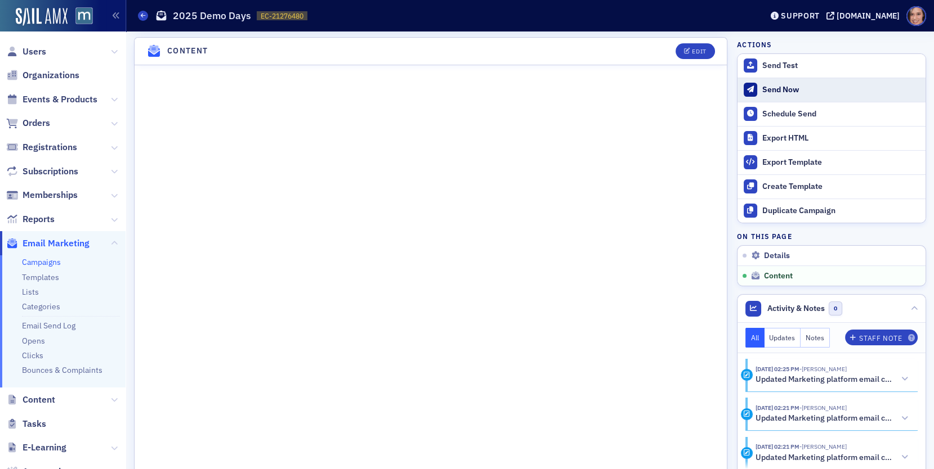
click at [778, 92] on div "Send Now" at bounding box center [841, 90] width 158 height 10
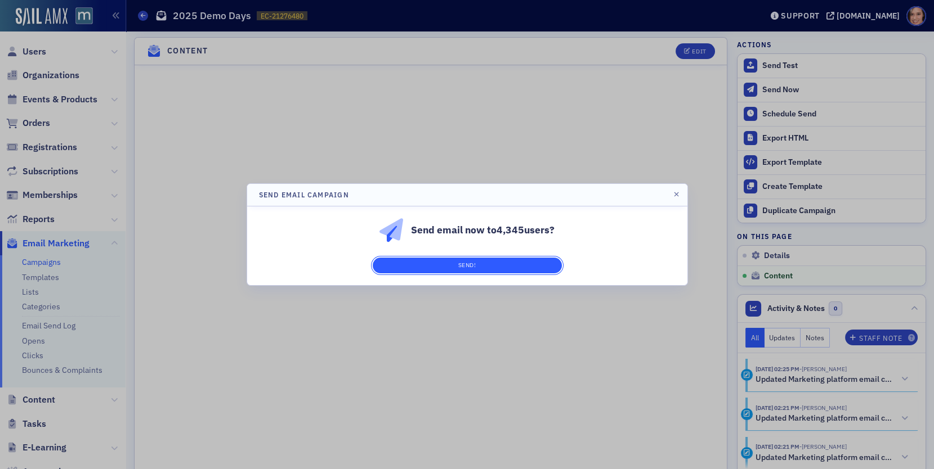
click at [541, 262] on button "Send!" at bounding box center [467, 266] width 189 height 16
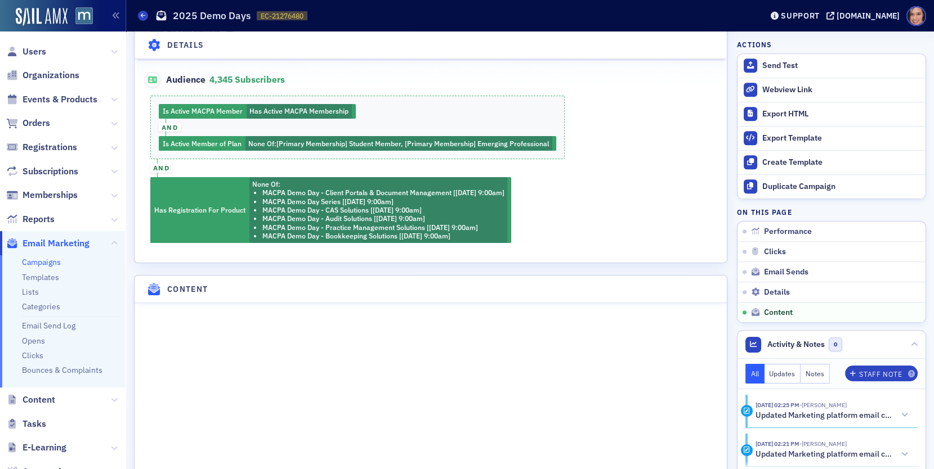
scroll to position [1518, 0]
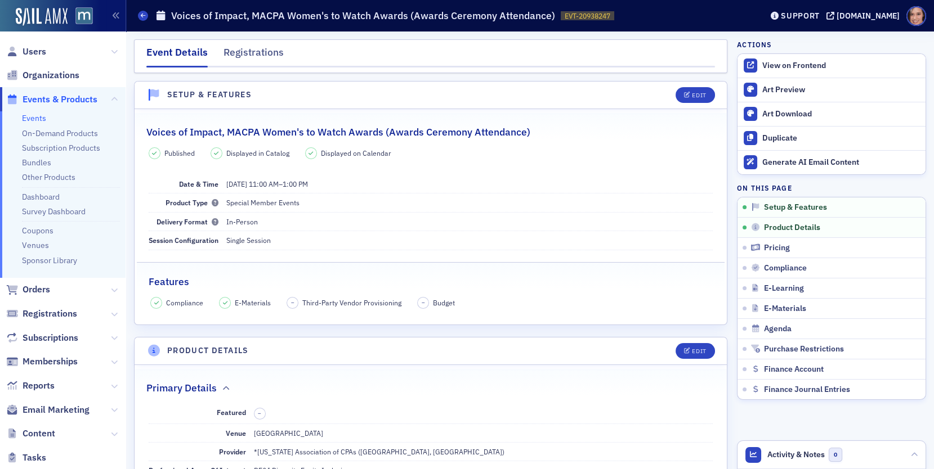
scroll to position [269, 0]
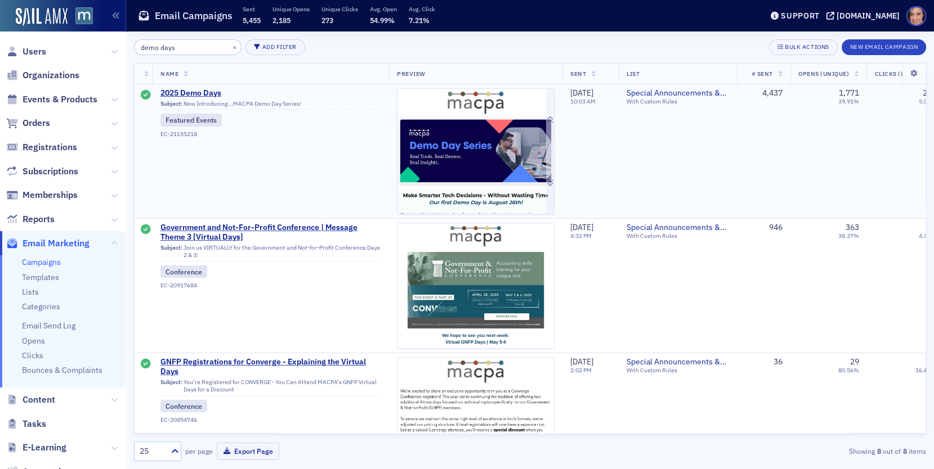
click at [446, 138] on img at bounding box center [475, 419] width 156 height 661
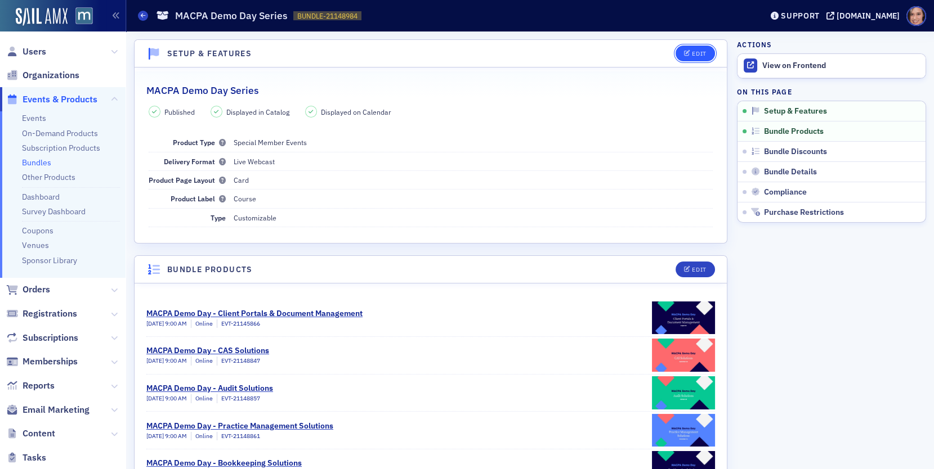
click at [699, 51] on div "Edit" at bounding box center [699, 54] width 14 height 6
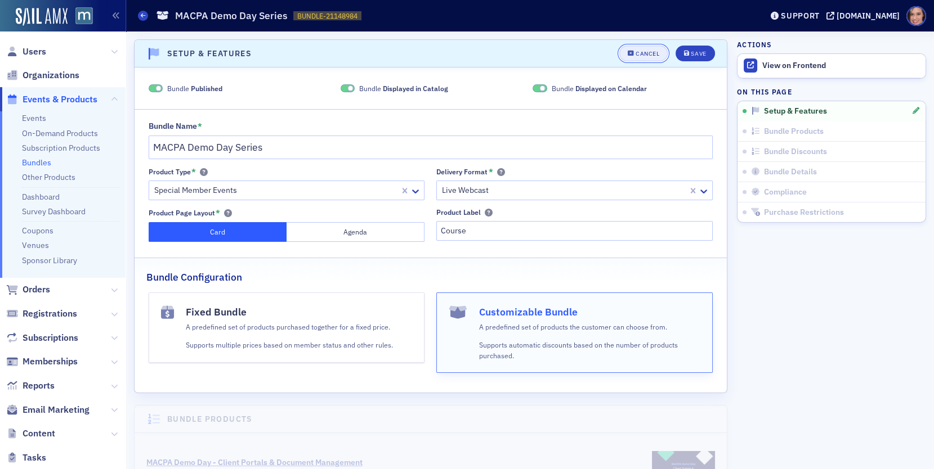
click at [652, 56] on div "Cancel" at bounding box center [647, 54] width 24 height 6
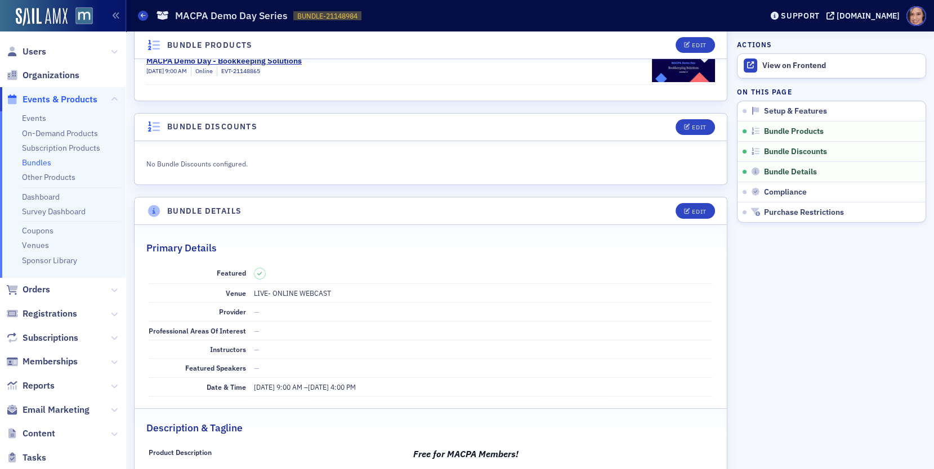
scroll to position [418, 0]
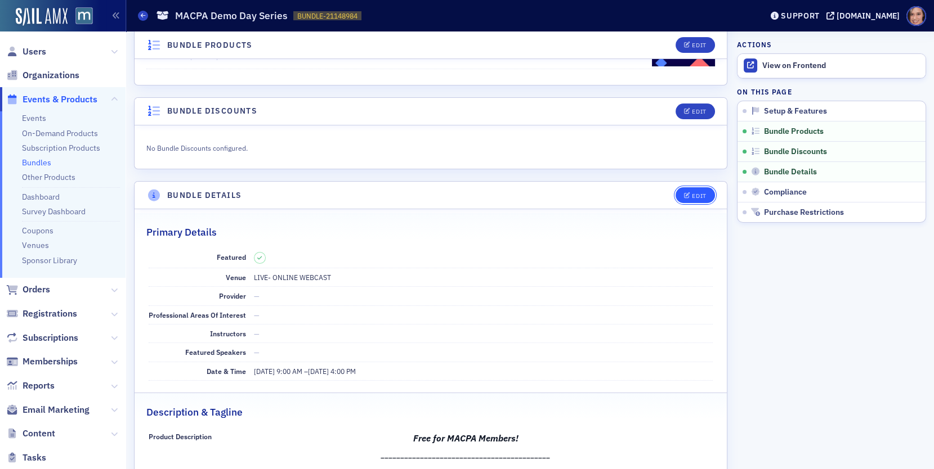
click at [708, 192] on button "Edit" at bounding box center [694, 195] width 39 height 16
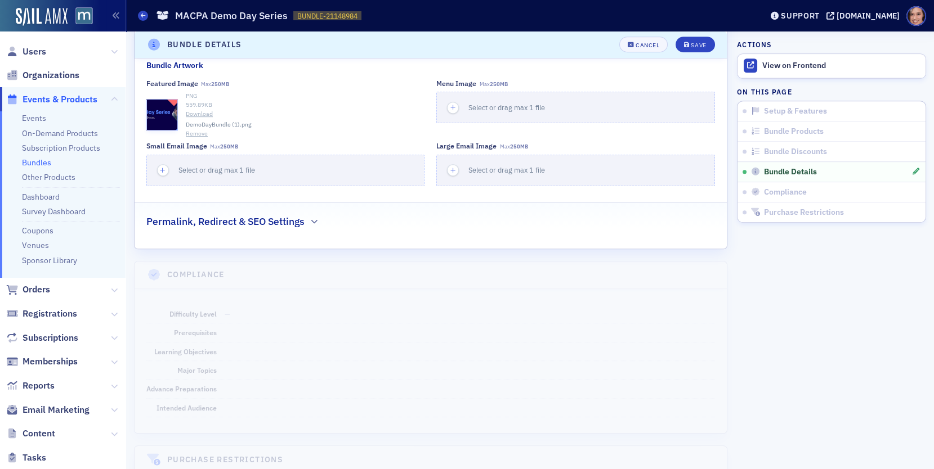
scroll to position [1323, 0]
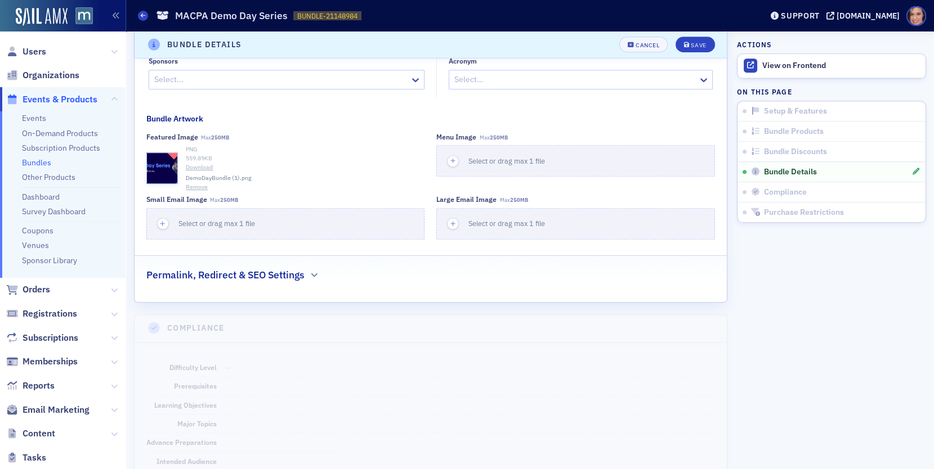
click at [192, 192] on button "Remove" at bounding box center [197, 187] width 22 height 9
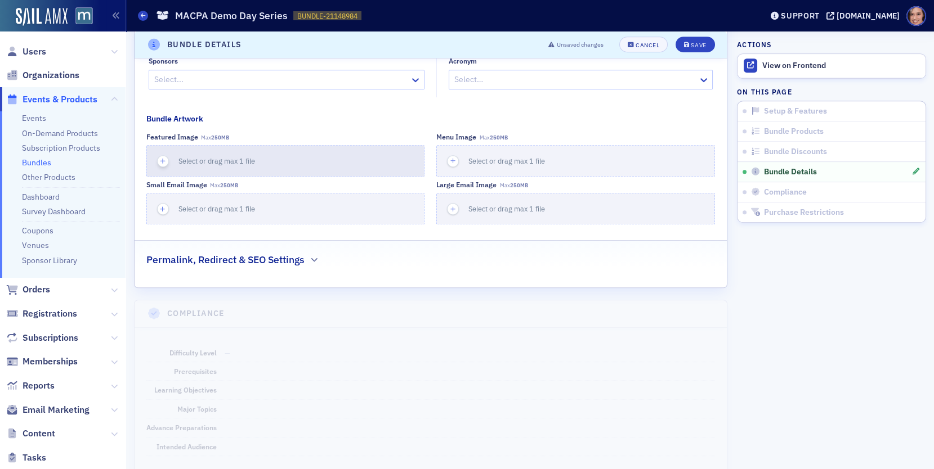
click at [171, 165] on div "button" at bounding box center [163, 161] width 32 height 30
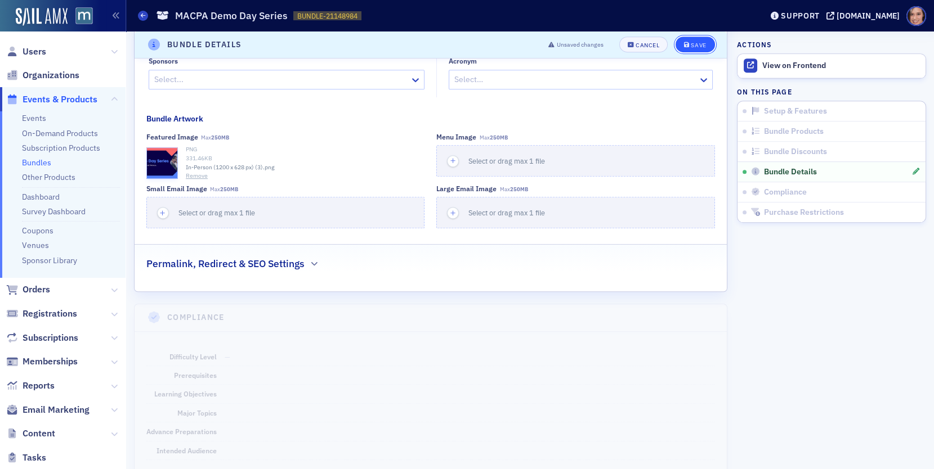
click at [706, 45] on button "Save" at bounding box center [694, 45] width 39 height 16
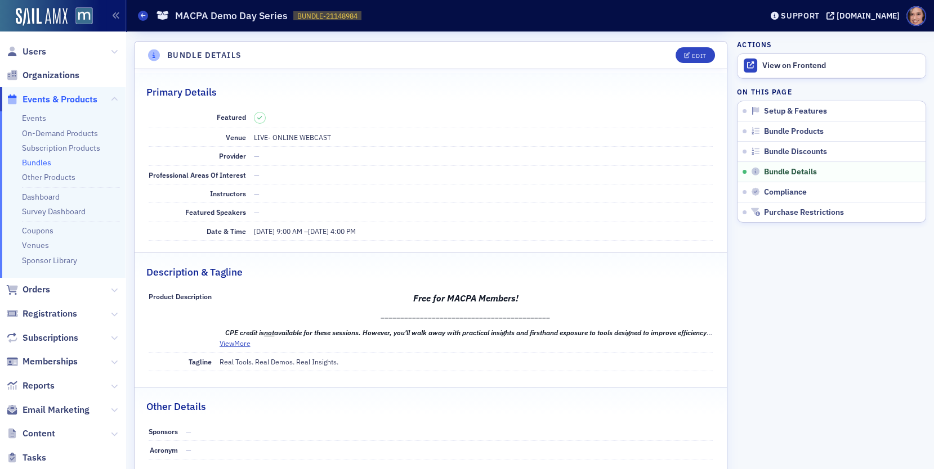
scroll to position [0, 0]
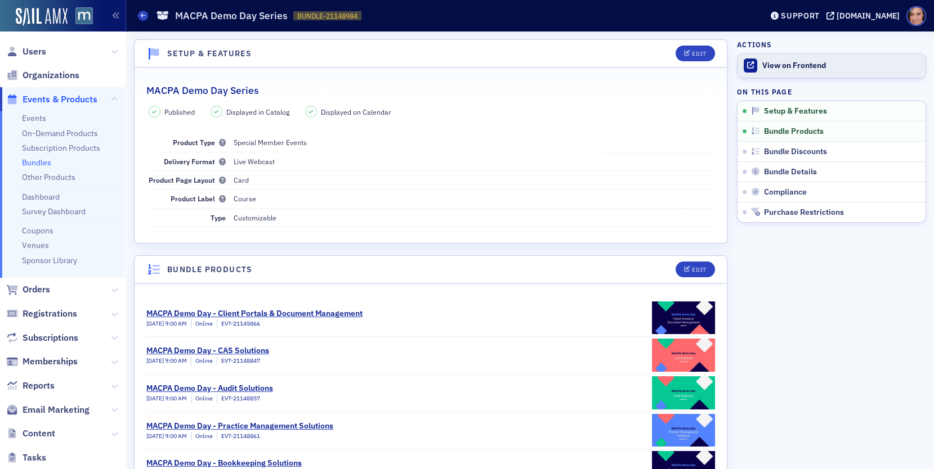
click at [800, 55] on link "View on Frontend" at bounding box center [831, 66] width 188 height 24
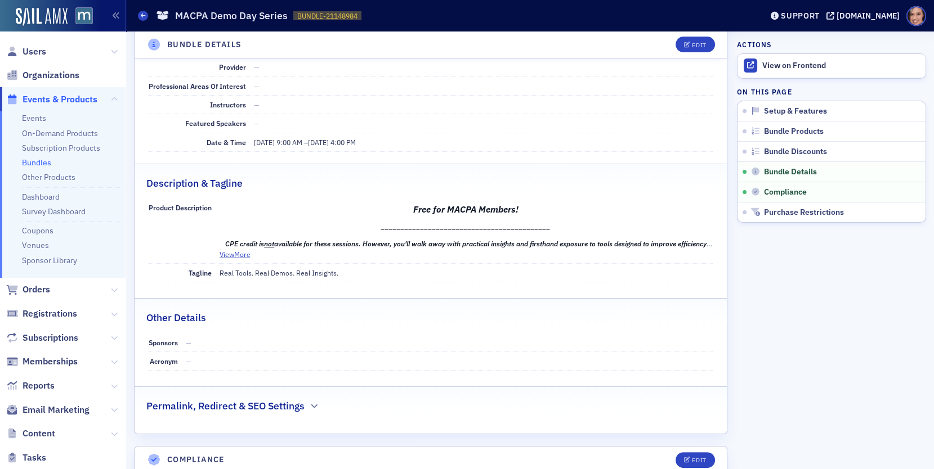
scroll to position [500, 0]
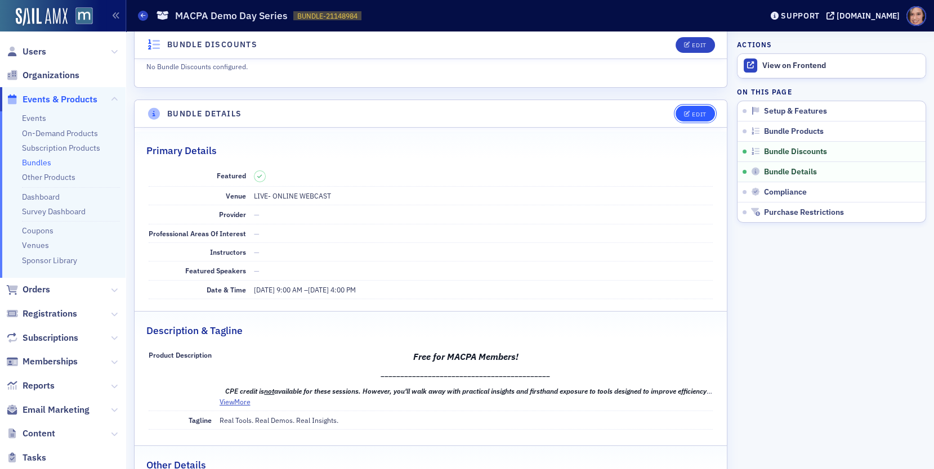
click at [698, 111] on div "Edit" at bounding box center [699, 114] width 14 height 6
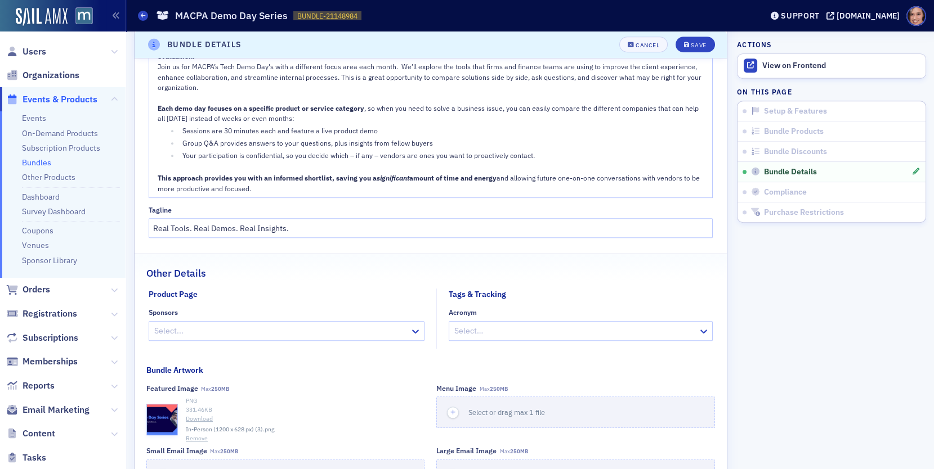
scroll to position [1101, 0]
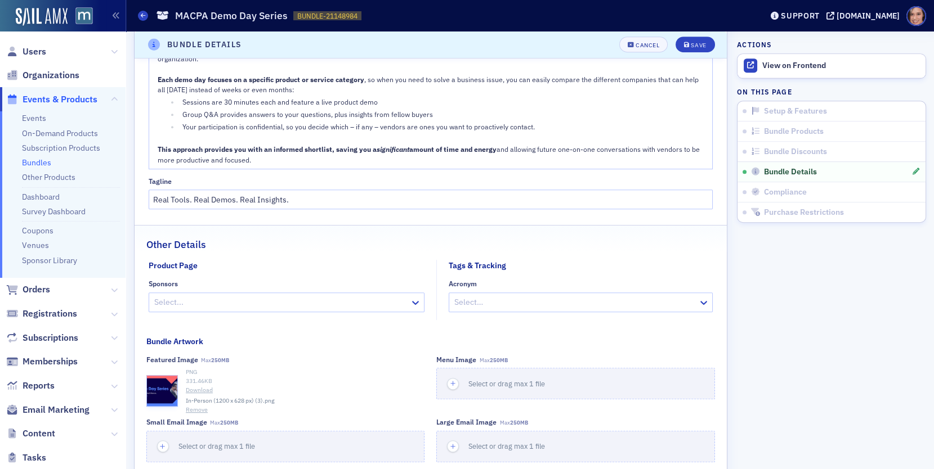
click at [198, 415] on button "Remove" at bounding box center [197, 410] width 22 height 9
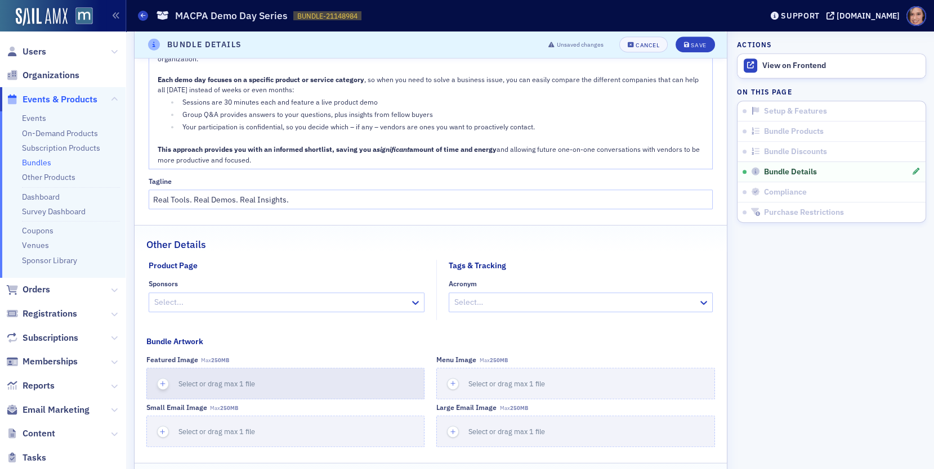
click at [192, 396] on button "Select or drag max 1 file" at bounding box center [285, 384] width 278 height 32
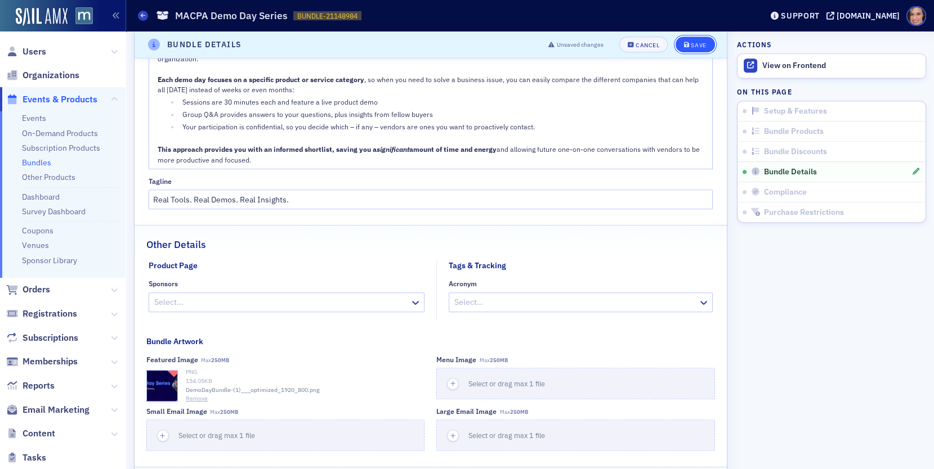
click at [683, 46] on button "Save" at bounding box center [694, 45] width 39 height 16
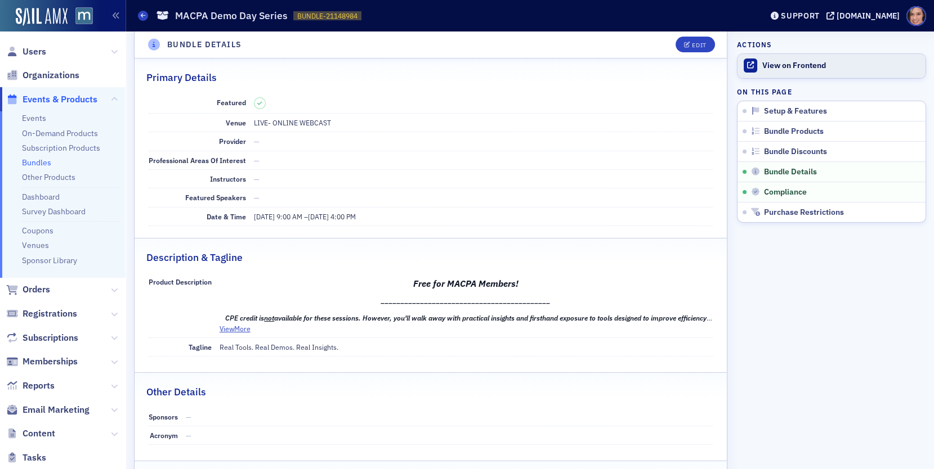
scroll to position [558, 0]
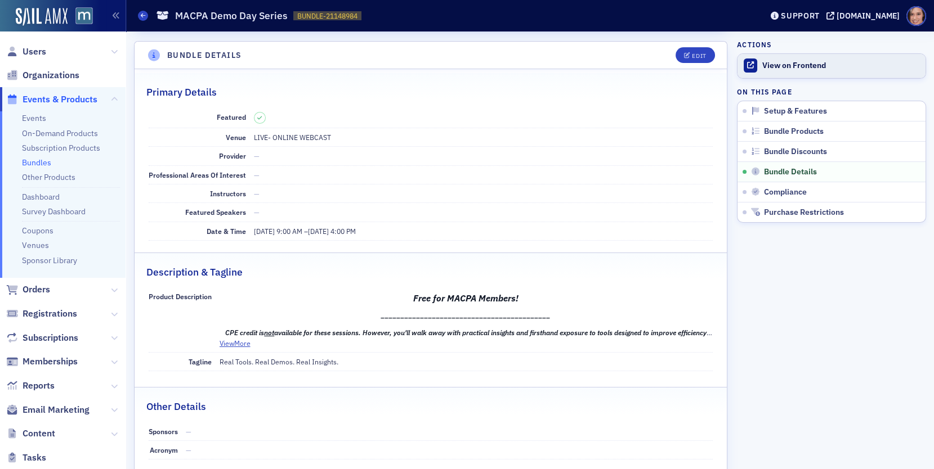
click at [788, 62] on div "View on Frontend" at bounding box center [841, 66] width 158 height 10
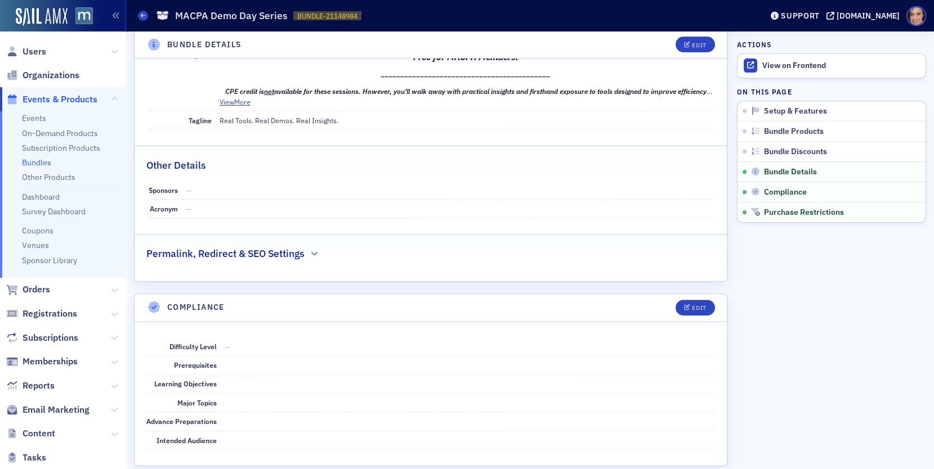
click at [281, 250] on h2 "Permalink, Redirect & SEO Settings" at bounding box center [225, 253] width 158 height 15
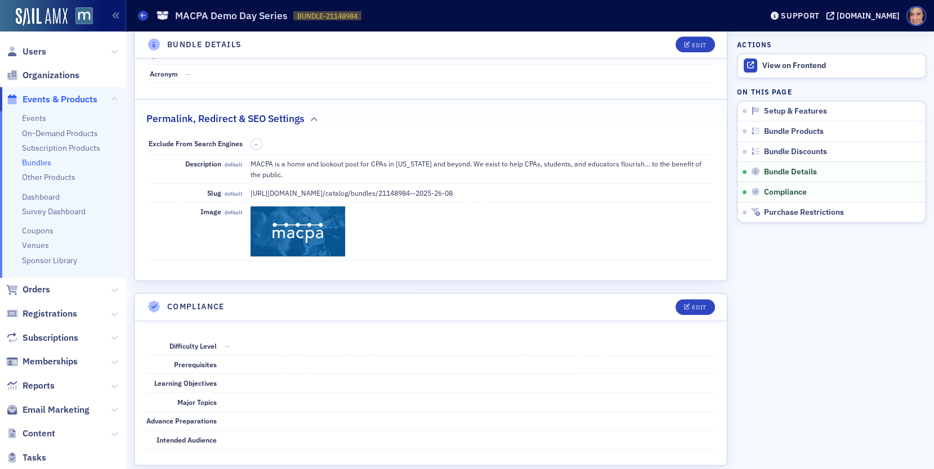
scroll to position [876, 0]
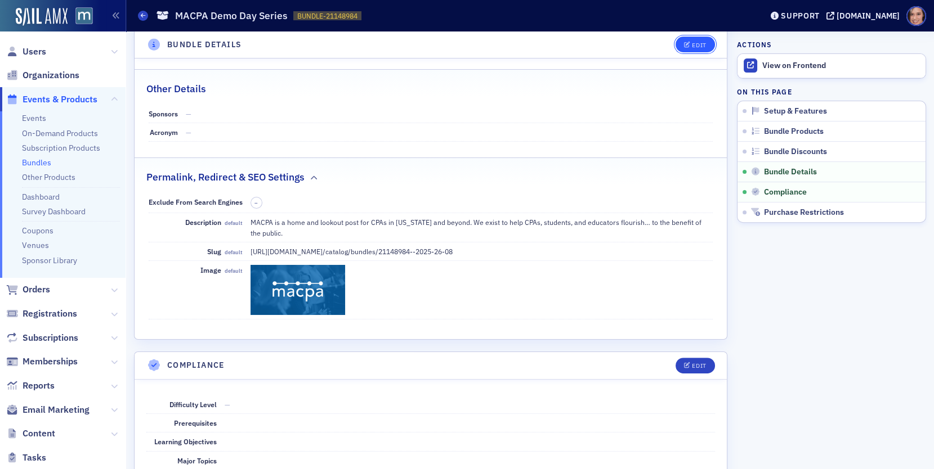
click at [701, 40] on button "Edit" at bounding box center [694, 45] width 39 height 16
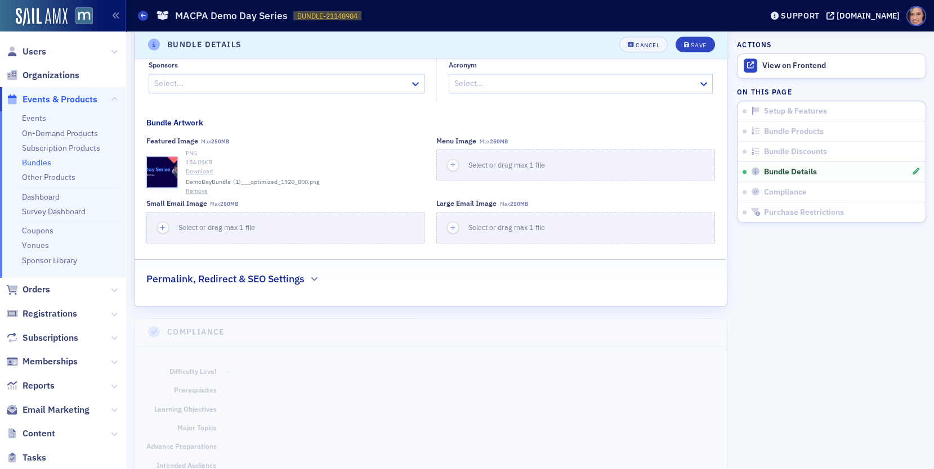
scroll to position [1349, 0]
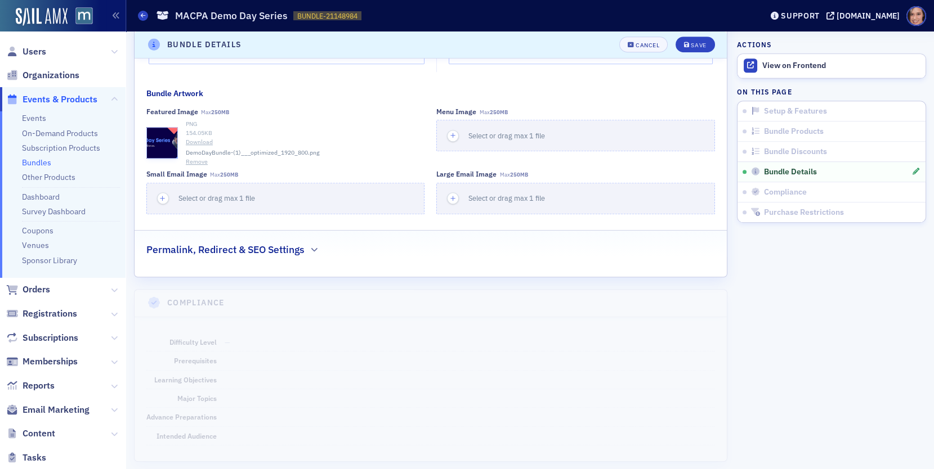
click at [354, 250] on div "Permalink, Redirect & SEO Settings" at bounding box center [430, 244] width 568 height 26
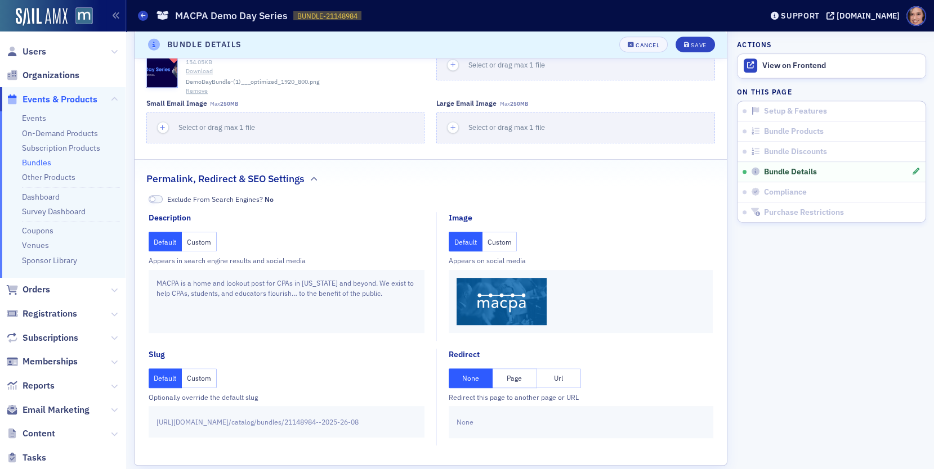
scroll to position [1501, 0]
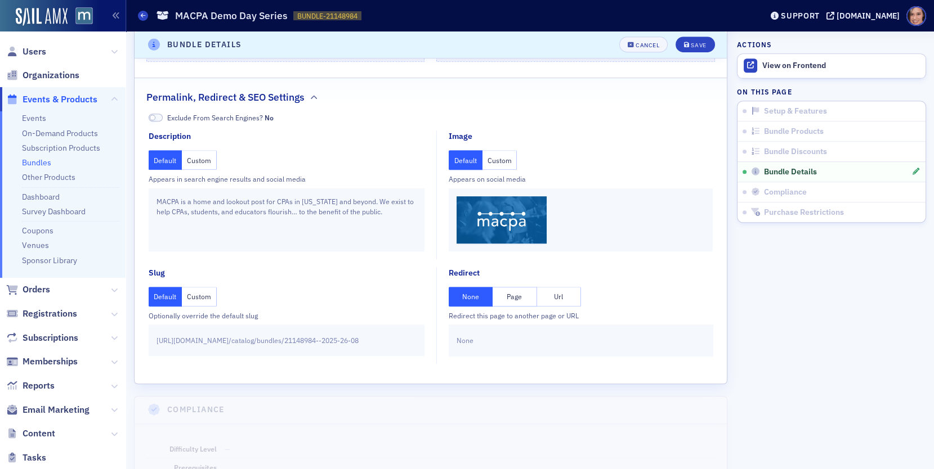
click at [500, 161] on button "Custom" at bounding box center [499, 160] width 35 height 20
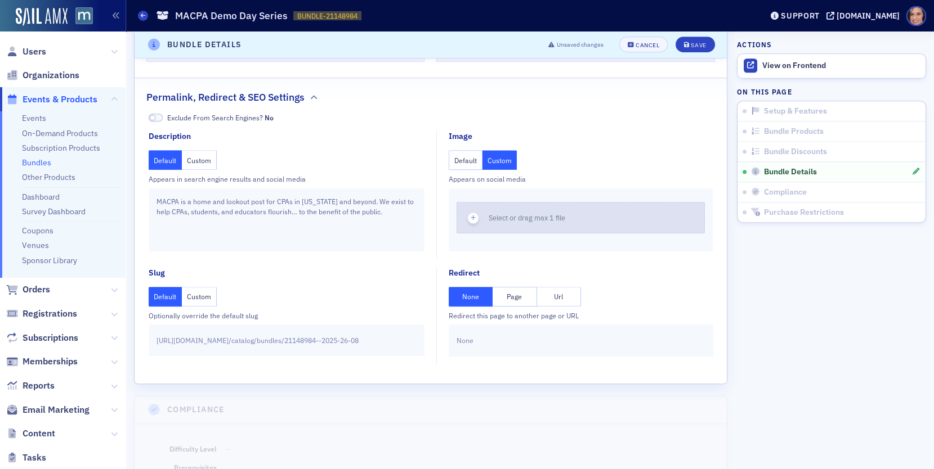
click at [510, 230] on button "Select or drag max 1 file" at bounding box center [580, 218] width 248 height 32
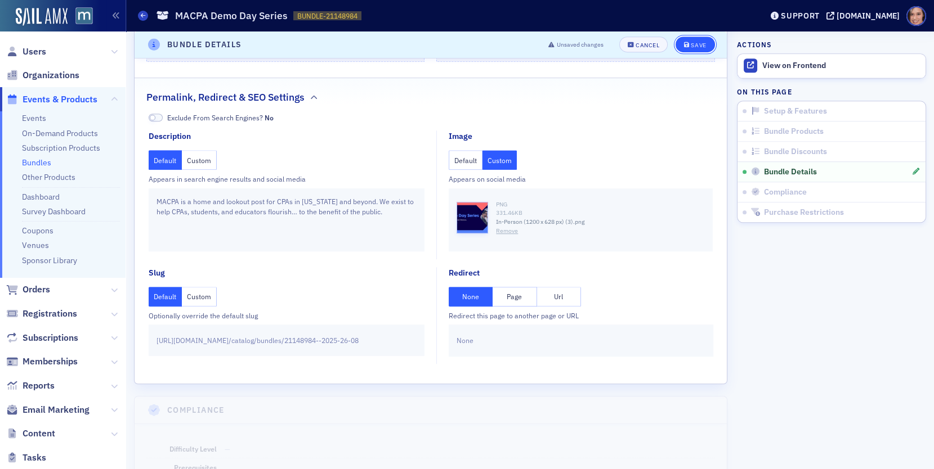
click at [700, 45] on div "Save" at bounding box center [697, 45] width 15 height 6
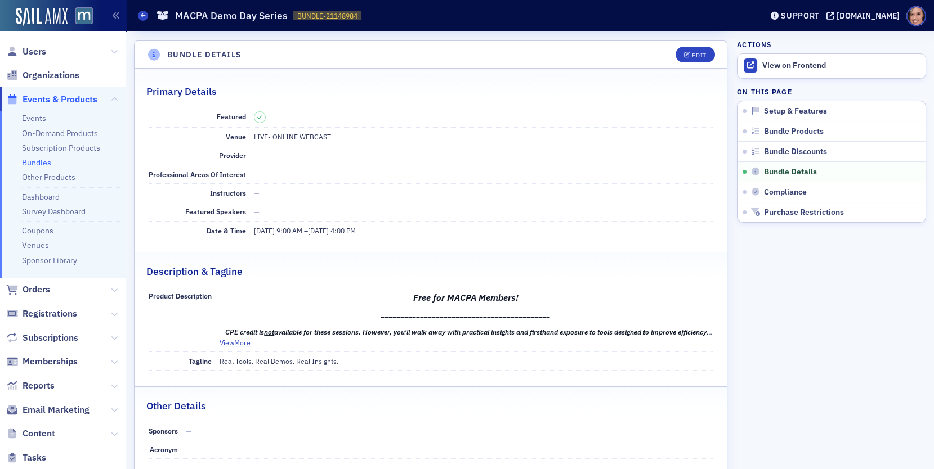
scroll to position [558, 0]
click at [764, 59] on link "View on Frontend" at bounding box center [831, 66] width 188 height 24
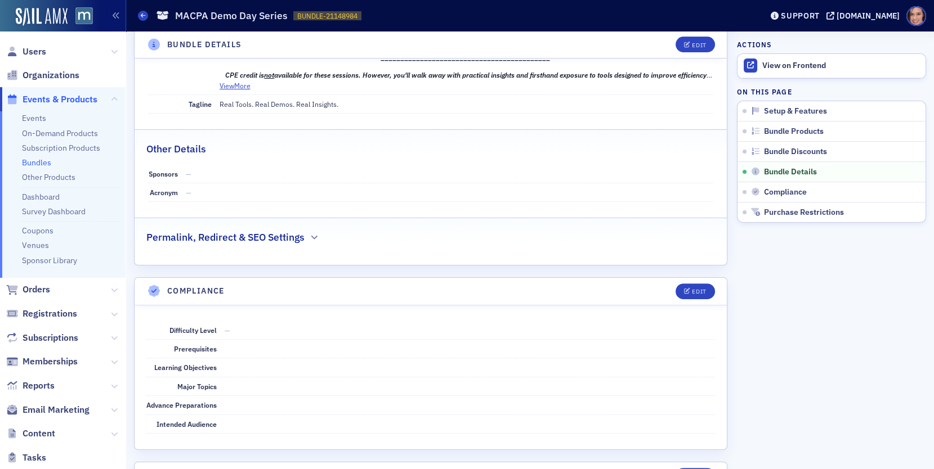
scroll to position [876, 0]
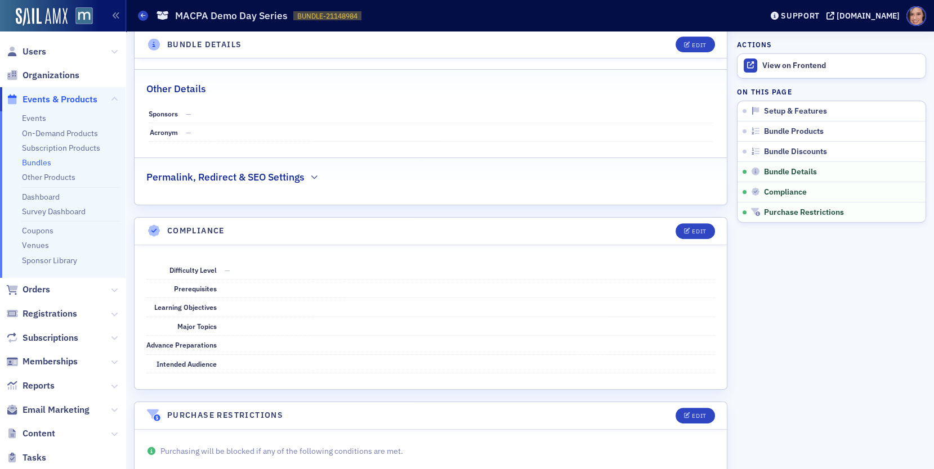
click at [294, 170] on h2 "Permalink, Redirect & SEO Settings" at bounding box center [225, 177] width 158 height 15
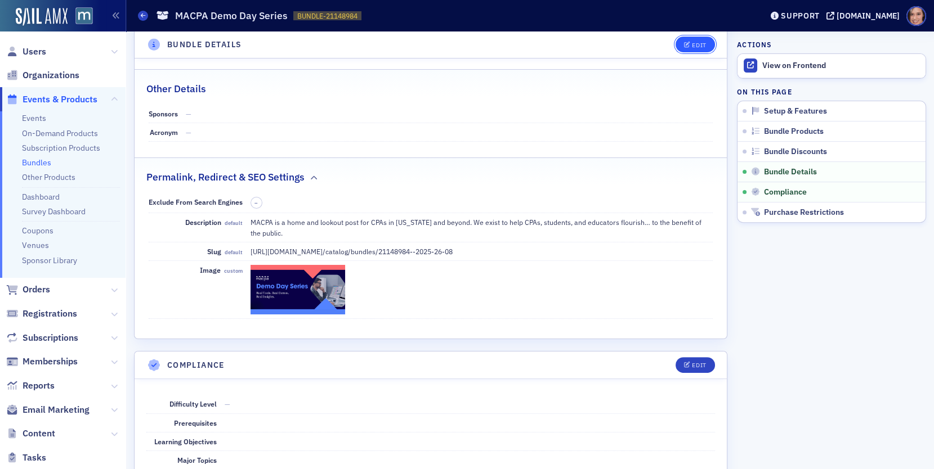
click at [689, 47] on icon "button" at bounding box center [687, 45] width 7 height 6
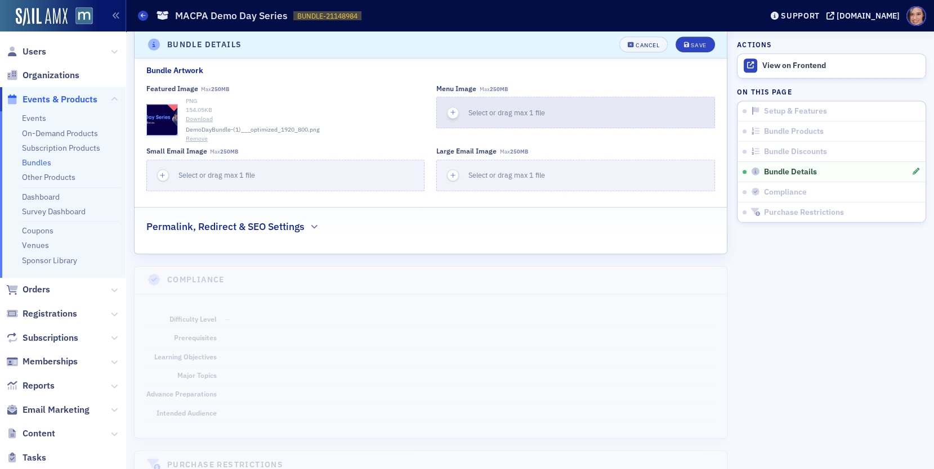
scroll to position [1374, 0]
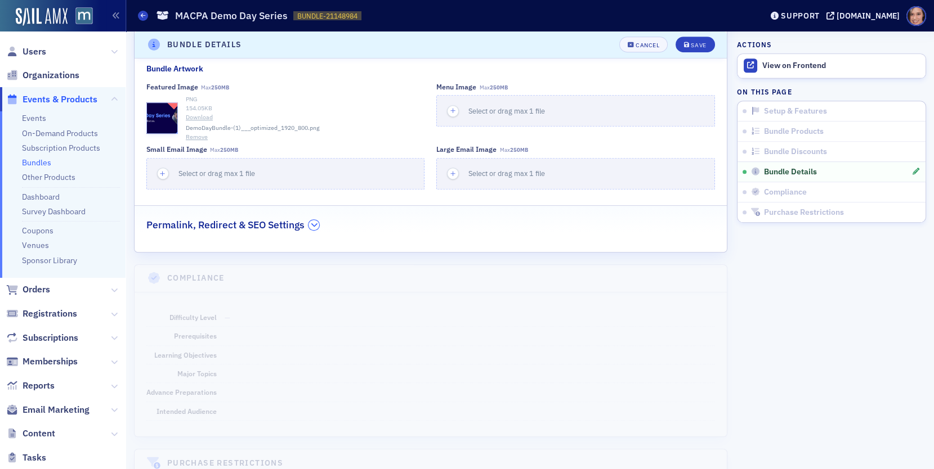
click at [313, 230] on button "button" at bounding box center [313, 225] width 11 height 10
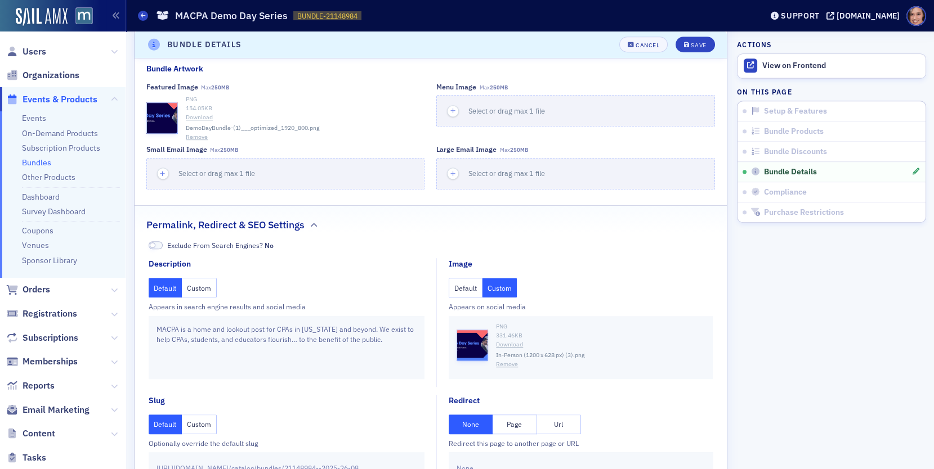
click at [474, 294] on button "Default" at bounding box center [465, 288] width 34 height 20
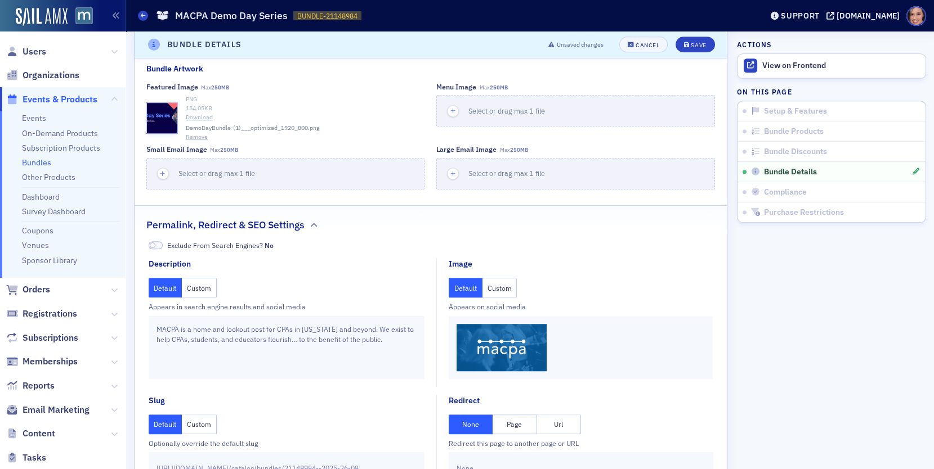
click at [498, 291] on button "Custom" at bounding box center [499, 288] width 35 height 20
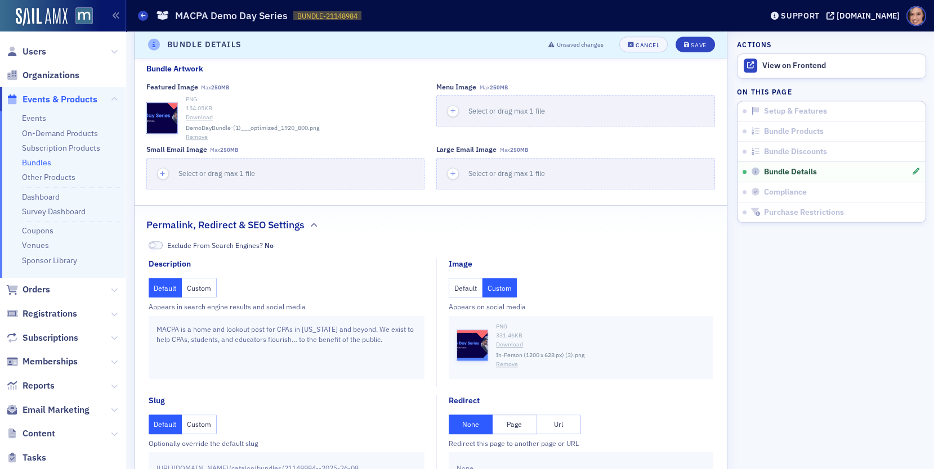
click at [508, 369] on button "Remove" at bounding box center [507, 364] width 22 height 9
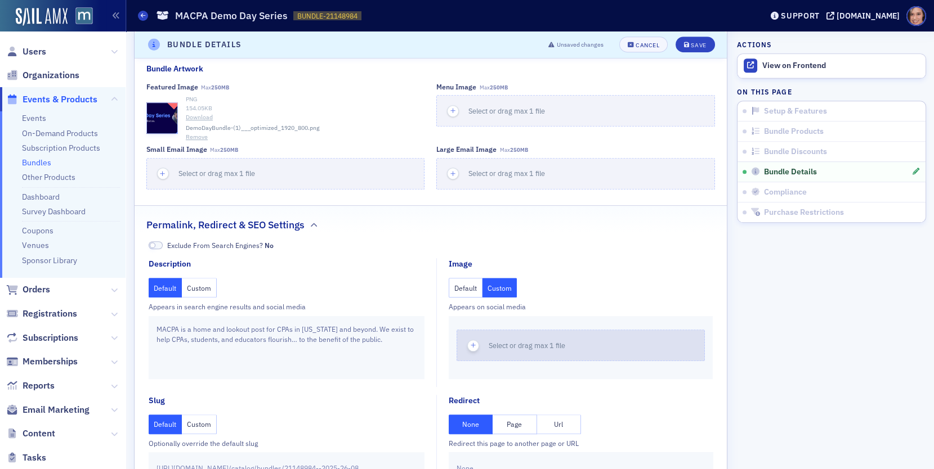
click at [504, 351] on div "Select or drag max 1 file" at bounding box center [530, 345] width 84 height 11
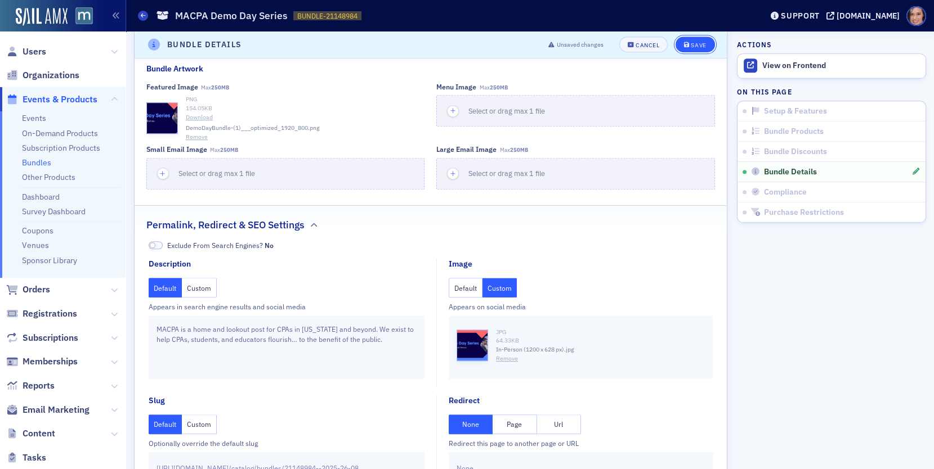
click at [693, 50] on button "Save" at bounding box center [694, 45] width 39 height 16
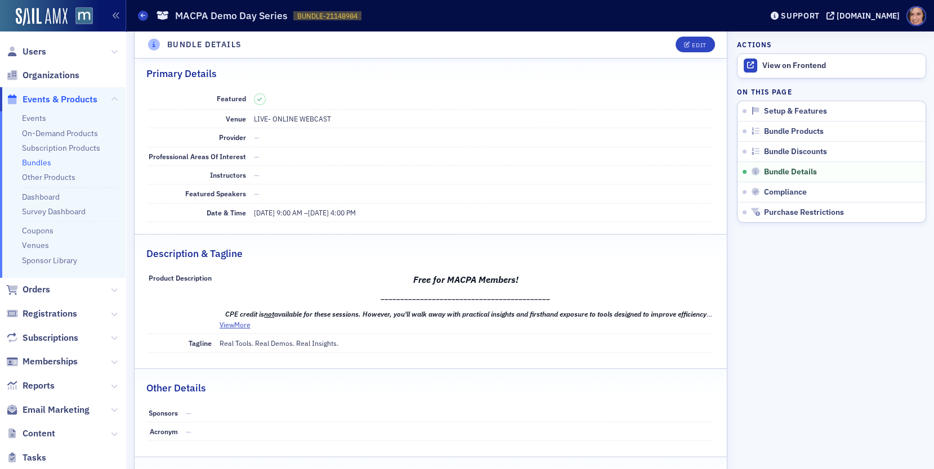
scroll to position [558, 0]
